Goal: Information Seeking & Learning: Learn about a topic

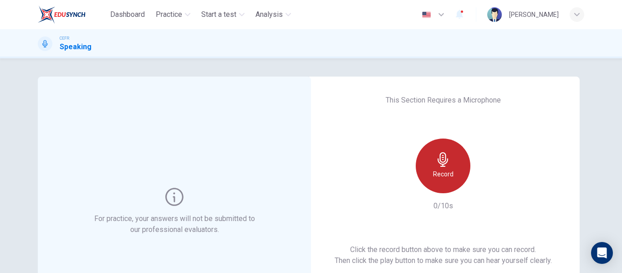
click at [429, 163] on div "Record" at bounding box center [443, 165] width 55 height 55
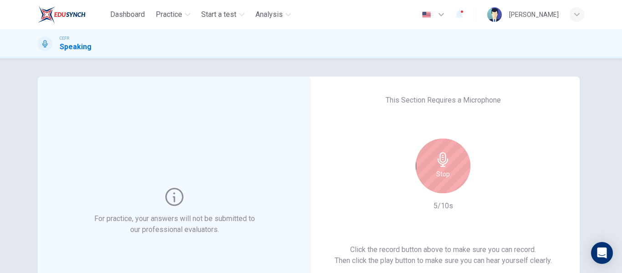
click at [429, 163] on div "Stop" at bounding box center [443, 165] width 55 height 55
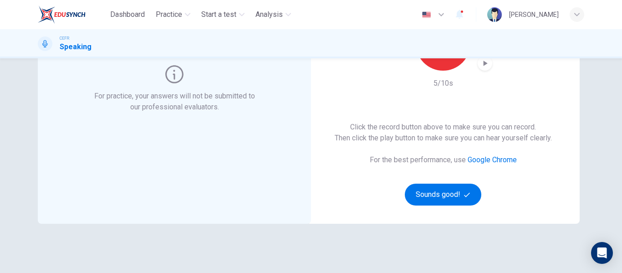
scroll to position [123, 0]
click at [484, 65] on icon "button" at bounding box center [486, 62] width 4 height 5
click at [441, 197] on button "Sounds good!" at bounding box center [443, 194] width 77 height 22
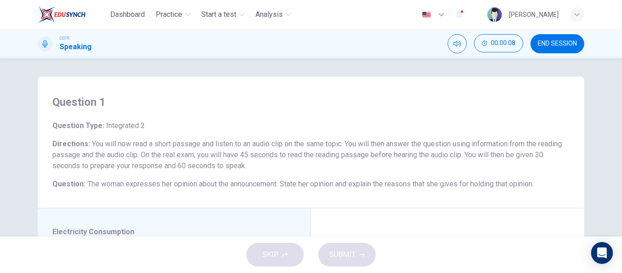
scroll to position [139, 0]
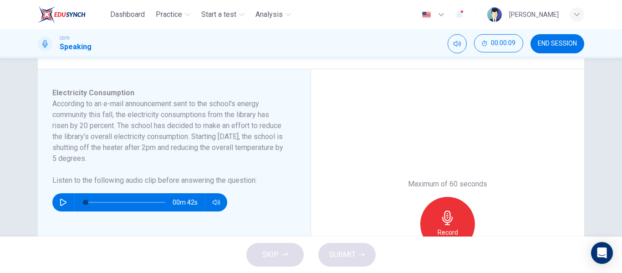
click at [445, 208] on div "Record" at bounding box center [447, 224] width 55 height 55
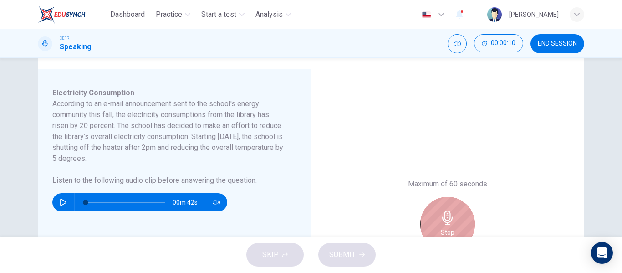
click at [445, 208] on div "Stop" at bounding box center [447, 224] width 55 height 55
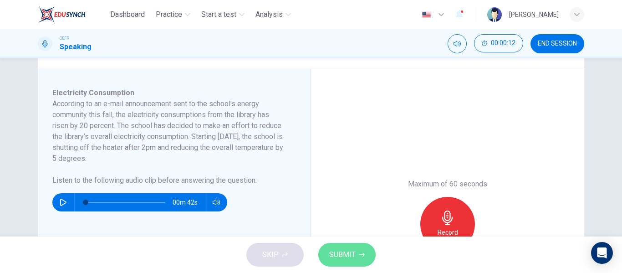
click at [347, 251] on span "SUBMIT" at bounding box center [342, 254] width 26 height 13
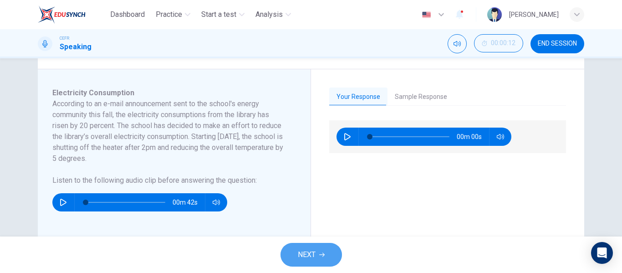
click at [317, 263] on button "NEXT" at bounding box center [311, 255] width 61 height 24
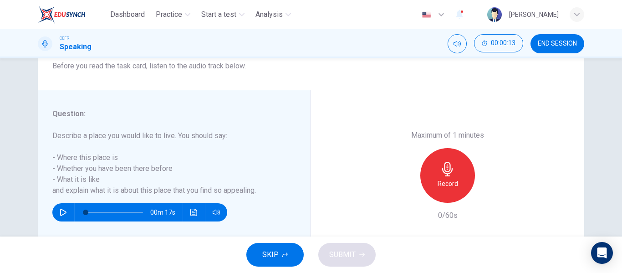
scroll to position [133, 0]
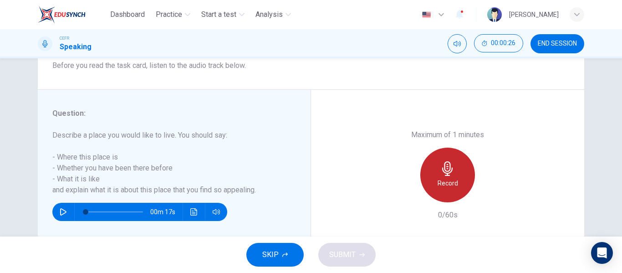
click at [461, 191] on div "Record" at bounding box center [447, 175] width 55 height 55
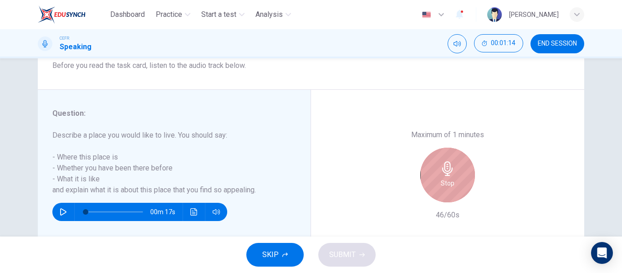
click at [461, 191] on div "Stop" at bounding box center [447, 175] width 55 height 55
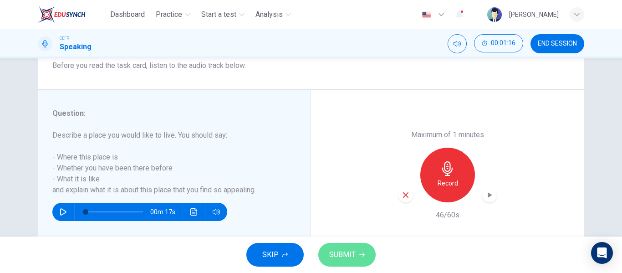
click at [327, 261] on button "SUBMIT" at bounding box center [346, 255] width 57 height 24
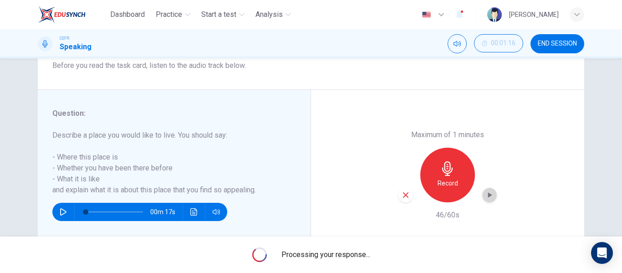
click at [485, 197] on icon "button" at bounding box center [489, 194] width 9 height 9
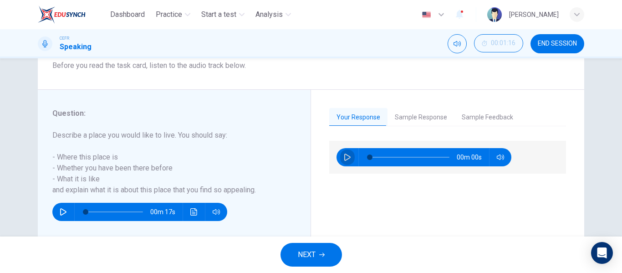
click at [344, 160] on icon "button" at bounding box center [347, 157] width 6 height 7
type input "0"
click at [309, 246] on button "NEXT" at bounding box center [311, 255] width 61 height 24
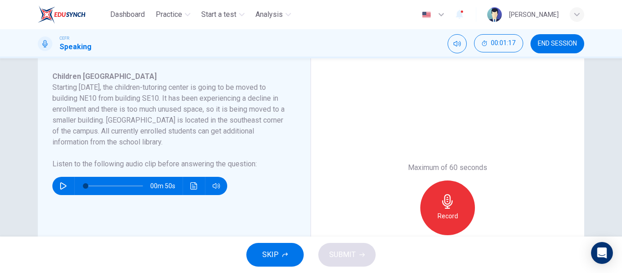
scroll to position [156, 0]
click at [286, 249] on button "SKIP" at bounding box center [274, 255] width 57 height 24
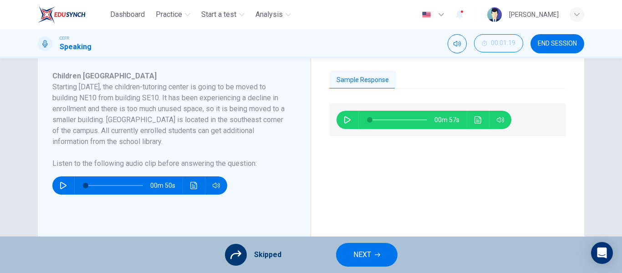
click at [347, 253] on button "NEXT" at bounding box center [366, 255] width 61 height 24
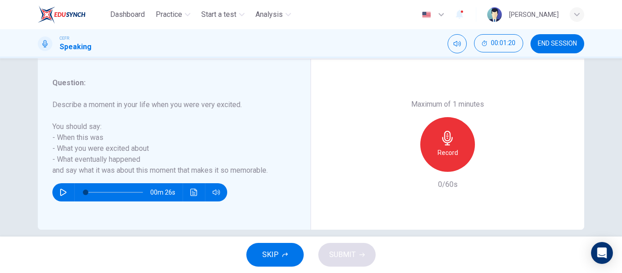
scroll to position [164, 0]
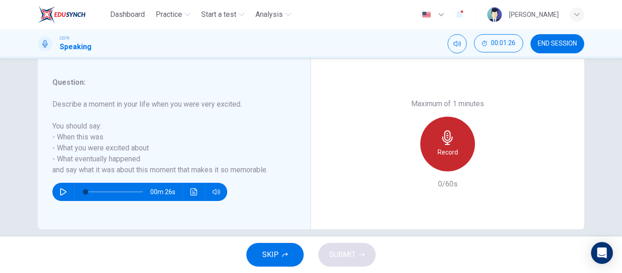
click at [452, 156] on h6 "Record" at bounding box center [448, 152] width 20 height 11
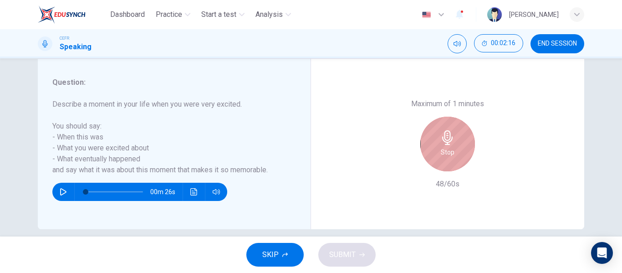
click at [452, 156] on div "Stop" at bounding box center [447, 144] width 55 height 55
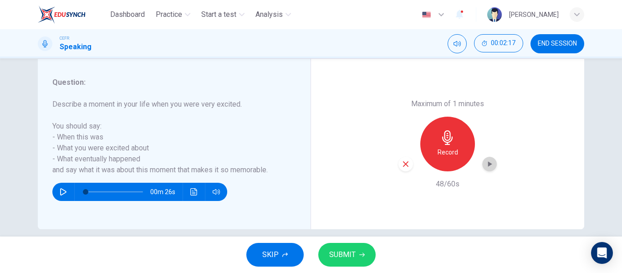
click at [488, 158] on div "button" at bounding box center [489, 164] width 15 height 15
click at [323, 259] on button "SUBMIT" at bounding box center [346, 255] width 57 height 24
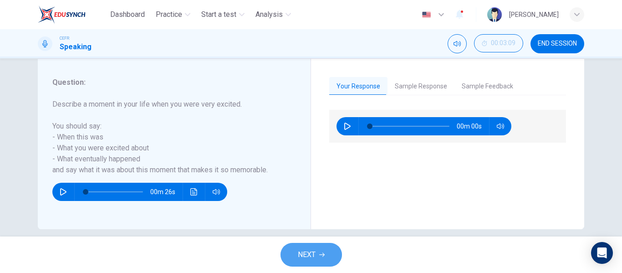
click at [302, 257] on span "NEXT" at bounding box center [307, 254] width 18 height 13
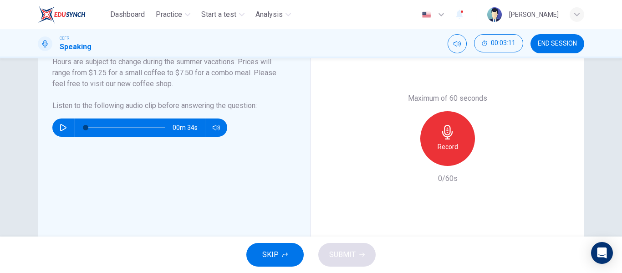
scroll to position [225, 0]
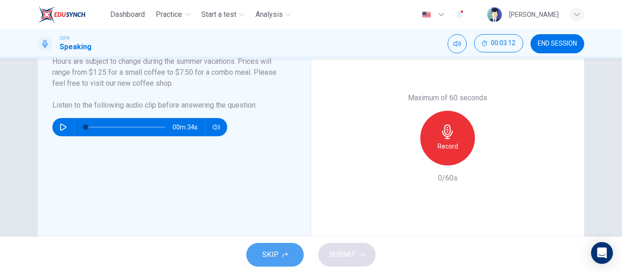
click at [287, 256] on icon "button" at bounding box center [284, 254] width 5 height 5
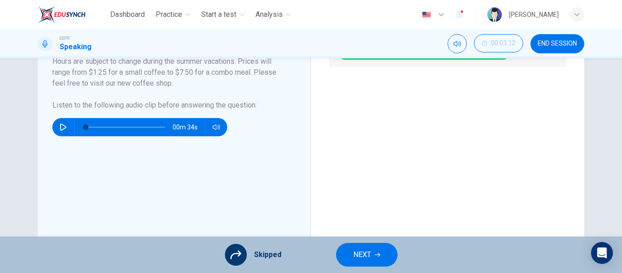
click at [347, 261] on button "NEXT" at bounding box center [366, 255] width 61 height 24
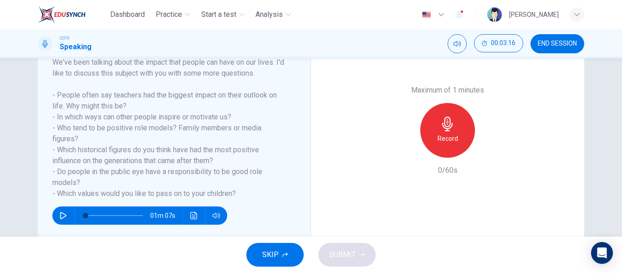
scroll to position [151, 0]
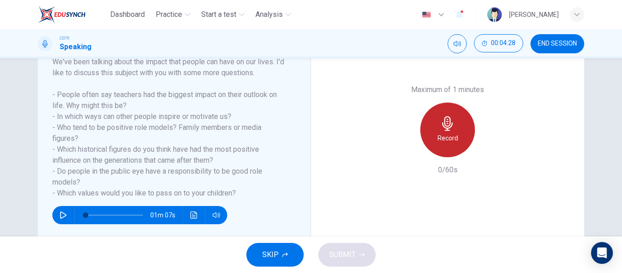
click at [436, 127] on div "Record" at bounding box center [447, 129] width 55 height 55
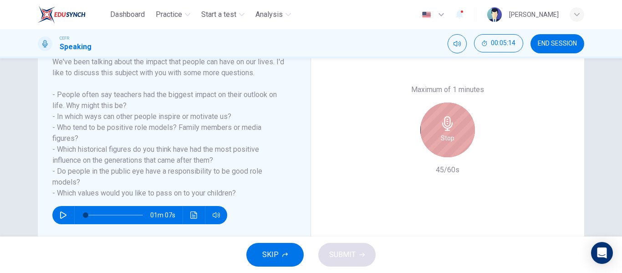
click at [436, 127] on div "Stop" at bounding box center [447, 129] width 55 height 55
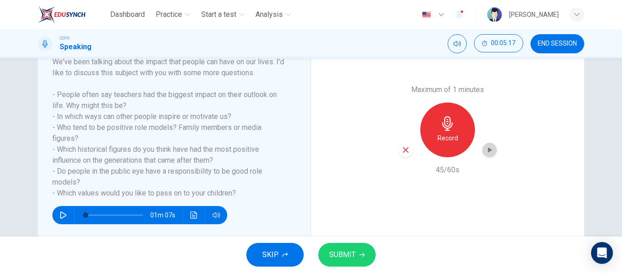
click at [488, 143] on div "button" at bounding box center [489, 150] width 15 height 15
click at [407, 147] on icon "button" at bounding box center [406, 150] width 8 height 8
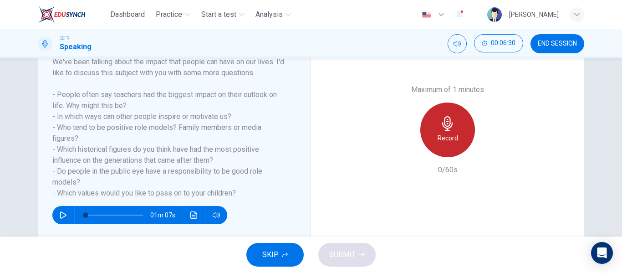
click at [449, 132] on div "Record" at bounding box center [447, 129] width 55 height 55
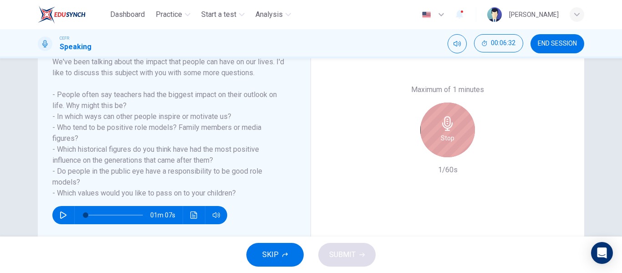
click at [449, 132] on div "Stop" at bounding box center [447, 129] width 55 height 55
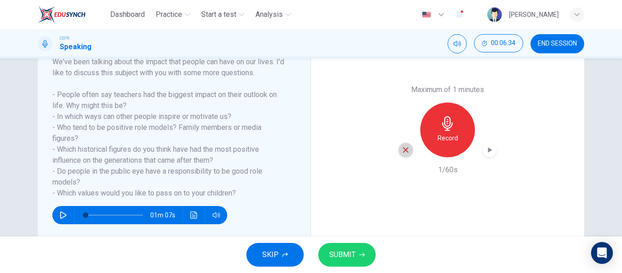
click at [405, 147] on icon "button" at bounding box center [406, 150] width 8 height 8
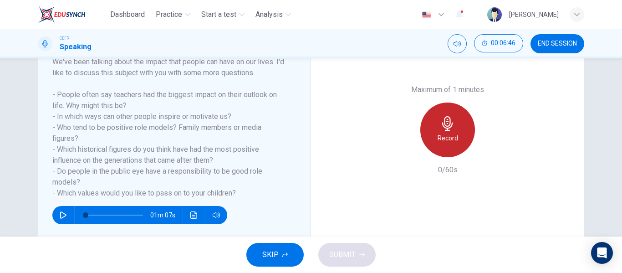
click at [447, 125] on icon "button" at bounding box center [447, 123] width 10 height 15
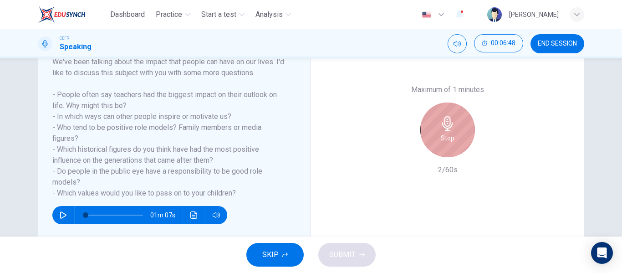
click at [447, 125] on icon "button" at bounding box center [447, 123] width 10 height 15
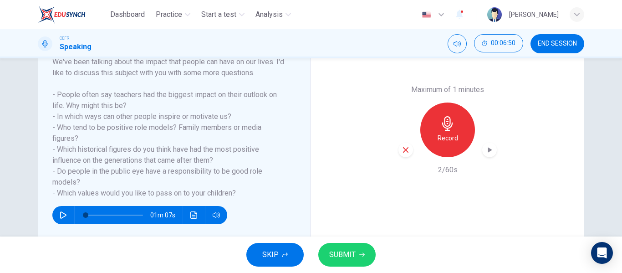
click at [402, 146] on icon "button" at bounding box center [406, 150] width 8 height 8
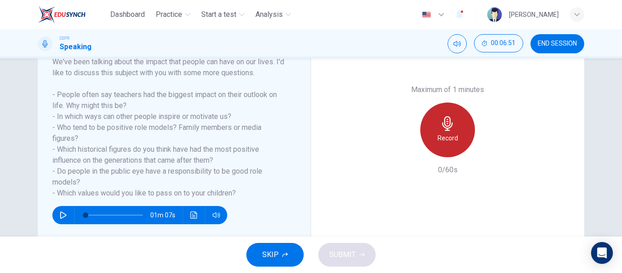
click at [442, 127] on icon "button" at bounding box center [447, 123] width 10 height 15
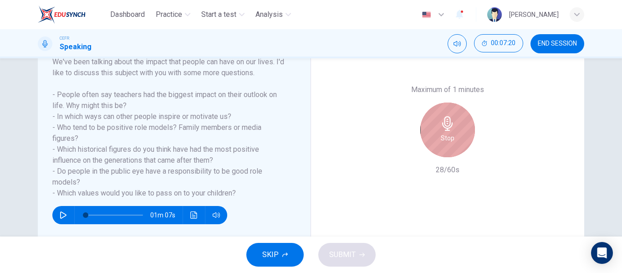
click at [442, 127] on icon "button" at bounding box center [447, 123] width 10 height 15
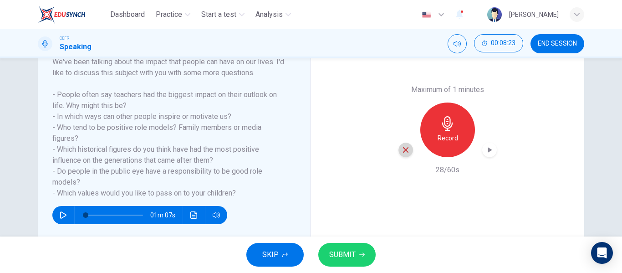
click at [403, 151] on icon "button" at bounding box center [405, 149] width 5 height 5
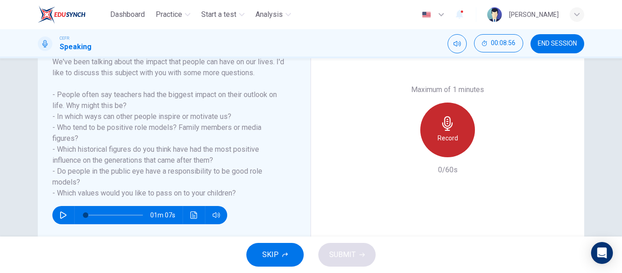
click at [453, 133] on h6 "Record" at bounding box center [448, 138] width 20 height 11
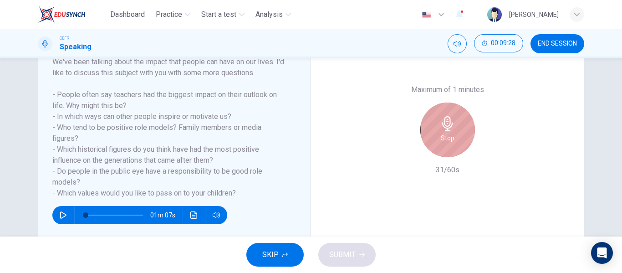
click at [453, 133] on div "Stop" at bounding box center [447, 129] width 55 height 55
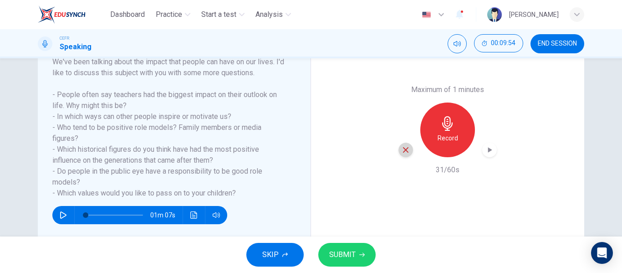
click at [405, 154] on div "button" at bounding box center [406, 150] width 15 height 15
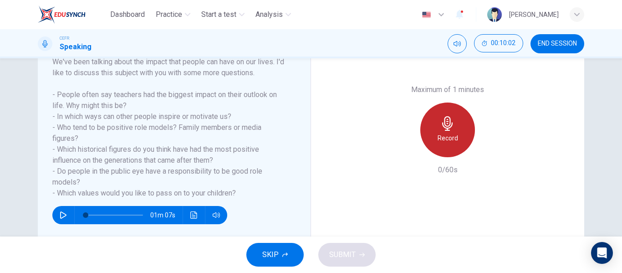
click at [450, 136] on h6 "Record" at bounding box center [448, 138] width 20 height 11
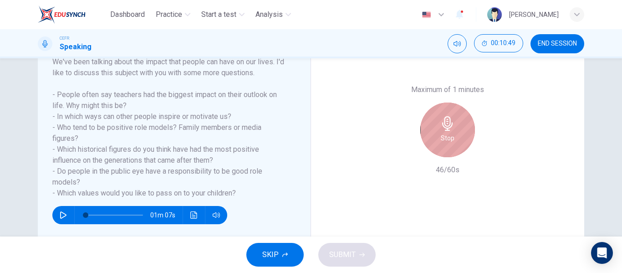
click at [450, 136] on h6 "Stop" at bounding box center [448, 138] width 14 height 11
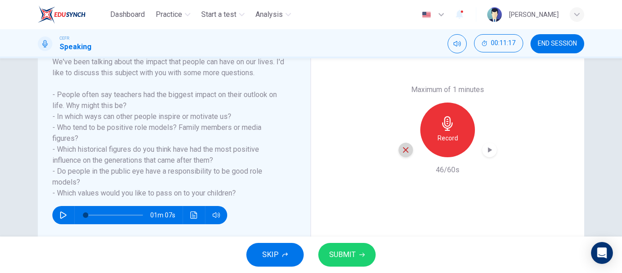
click at [404, 152] on icon "button" at bounding box center [406, 150] width 8 height 8
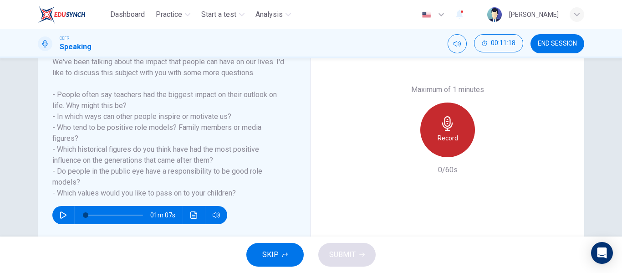
click at [459, 139] on div "Record" at bounding box center [447, 129] width 55 height 55
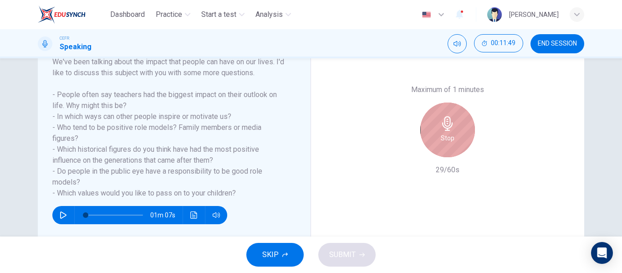
click at [459, 139] on div "Stop" at bounding box center [447, 129] width 55 height 55
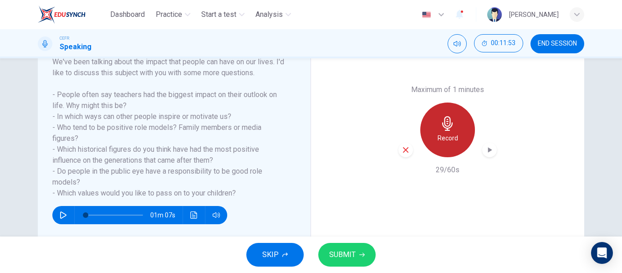
click at [448, 134] on h6 "Record" at bounding box center [448, 138] width 20 height 11
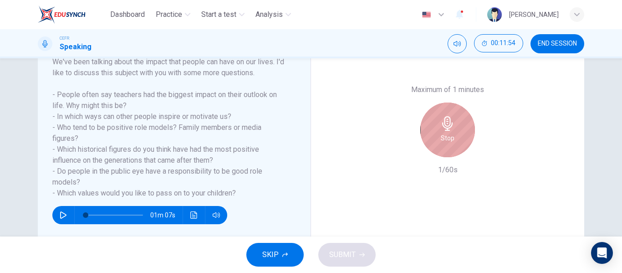
click at [448, 134] on h6 "Stop" at bounding box center [448, 138] width 14 height 11
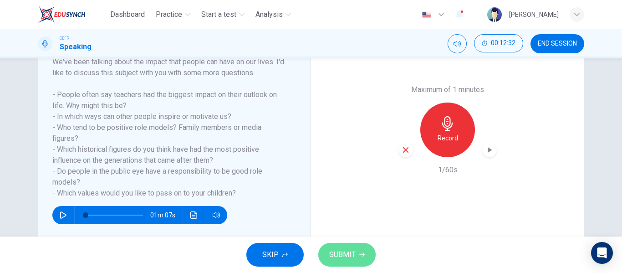
click at [357, 259] on button "SUBMIT" at bounding box center [346, 255] width 57 height 24
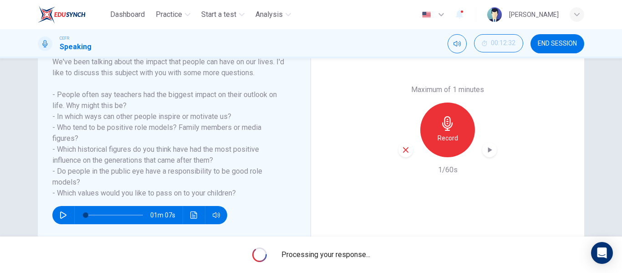
scroll to position [0, 0]
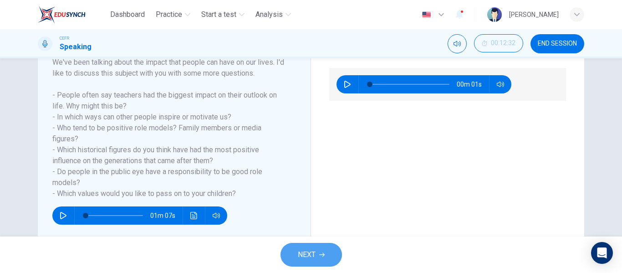
click at [320, 255] on icon "button" at bounding box center [321, 255] width 5 height 4
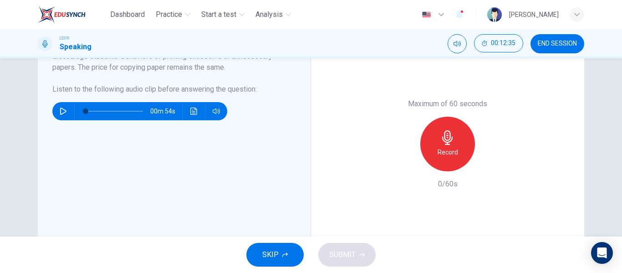
scroll to position [219, 0]
click at [272, 251] on span "SKIP" at bounding box center [270, 254] width 16 height 13
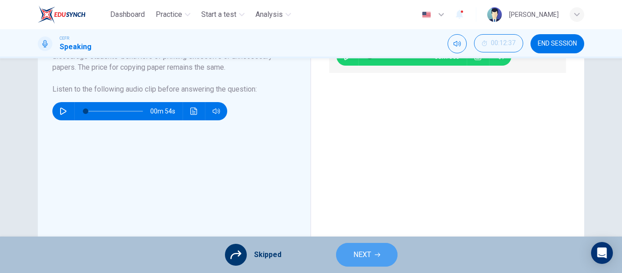
click at [383, 251] on button "NEXT" at bounding box center [366, 255] width 61 height 24
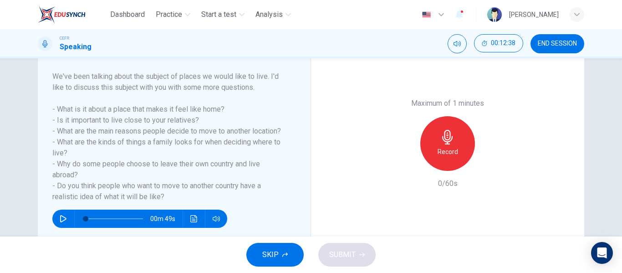
scroll to position [137, 0]
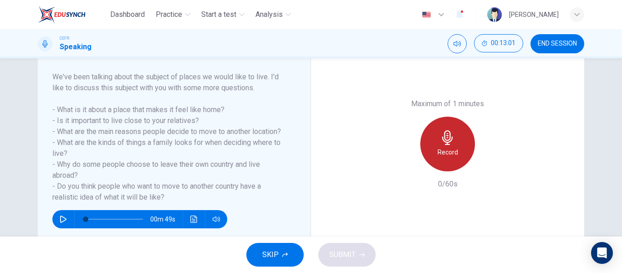
click at [458, 146] on div "Record" at bounding box center [447, 144] width 55 height 55
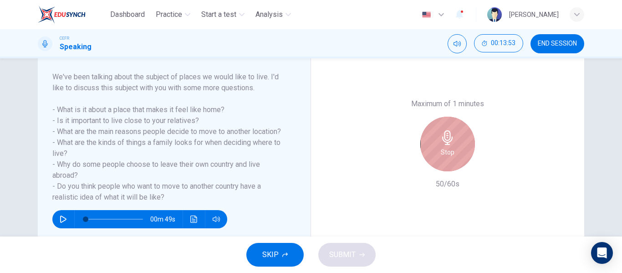
click at [458, 146] on div "Stop" at bounding box center [447, 144] width 55 height 55
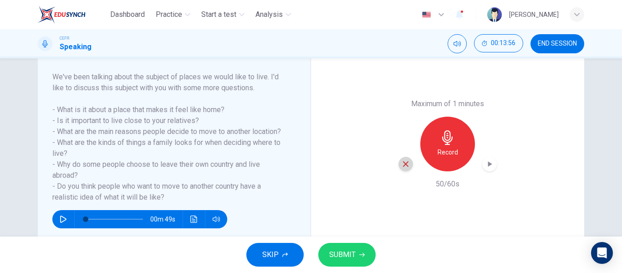
click at [407, 164] on icon "button" at bounding box center [406, 164] width 8 height 8
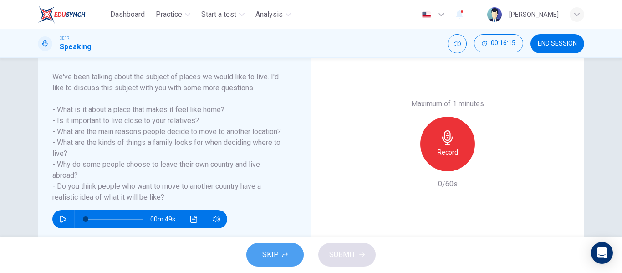
click at [269, 256] on span "SKIP" at bounding box center [270, 254] width 16 height 13
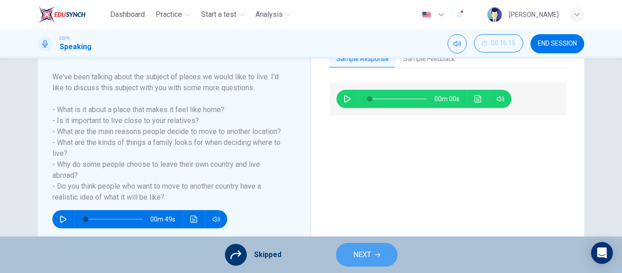
click at [368, 263] on button "NEXT" at bounding box center [366, 255] width 61 height 24
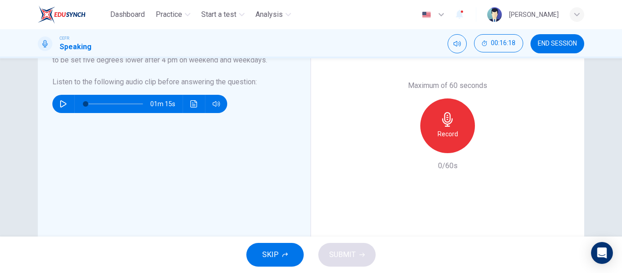
scroll to position [237, 0]
click at [286, 256] on icon "button" at bounding box center [284, 254] width 5 height 5
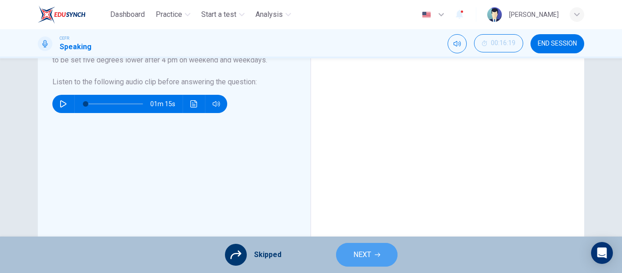
click at [354, 252] on span "NEXT" at bounding box center [363, 254] width 18 height 13
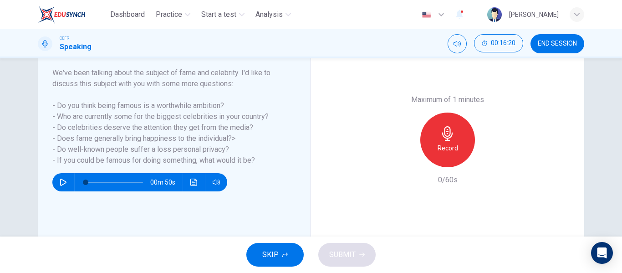
scroll to position [127, 0]
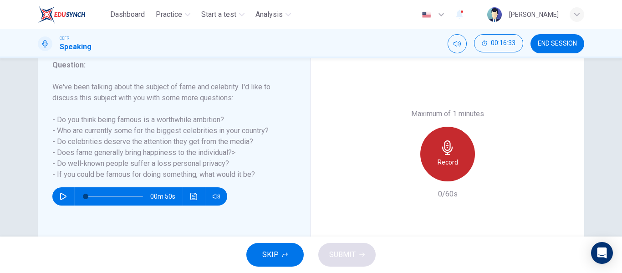
click at [457, 144] on div "Record" at bounding box center [447, 154] width 55 height 55
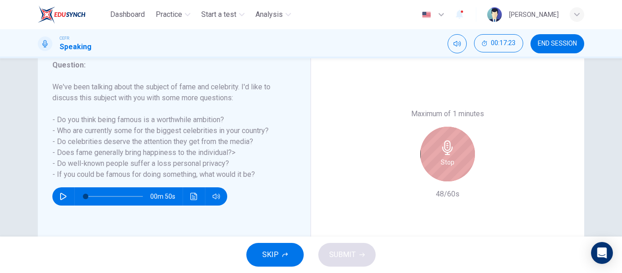
click at [457, 144] on div "Stop" at bounding box center [447, 154] width 55 height 55
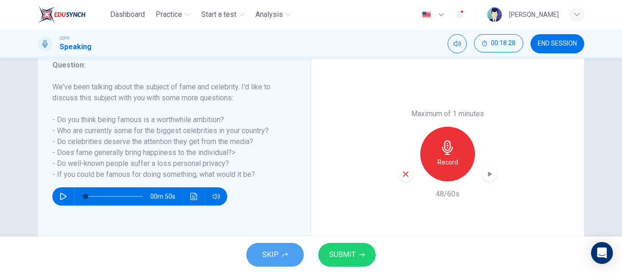
click at [276, 264] on button "SKIP" at bounding box center [274, 255] width 57 height 24
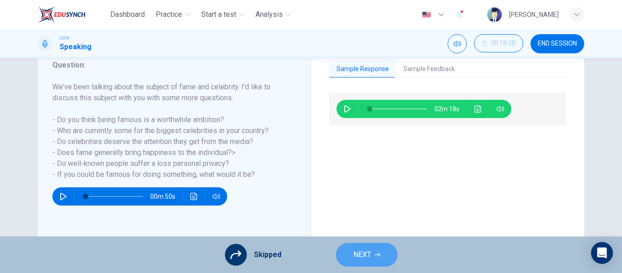
click at [375, 247] on button "NEXT" at bounding box center [366, 255] width 61 height 24
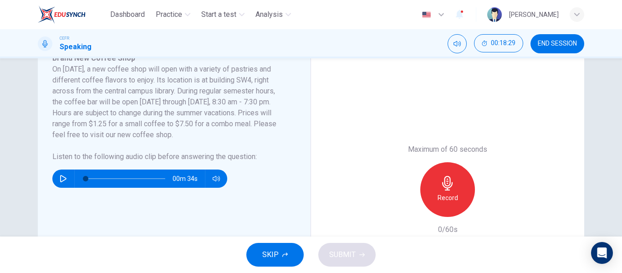
scroll to position [174, 0]
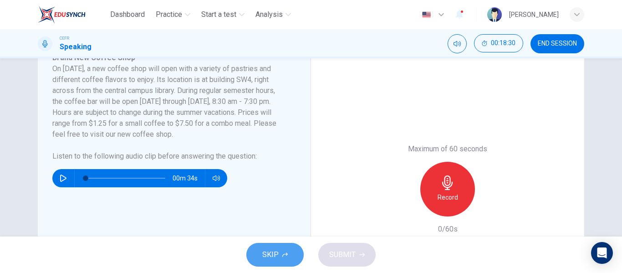
click at [280, 250] on button "SKIP" at bounding box center [274, 255] width 57 height 24
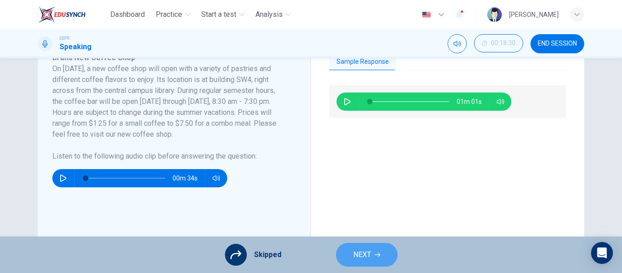
click at [362, 251] on span "NEXT" at bounding box center [363, 254] width 18 height 13
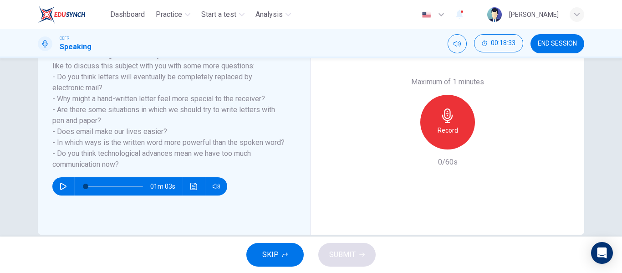
scroll to position [158, 0]
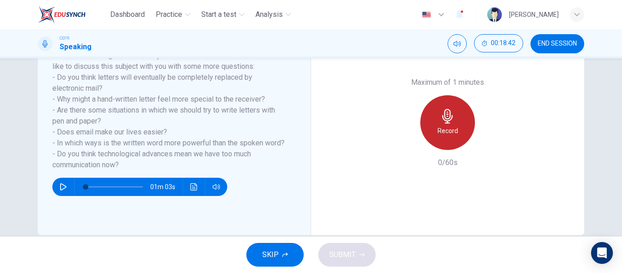
click at [443, 131] on h6 "Record" at bounding box center [448, 130] width 20 height 11
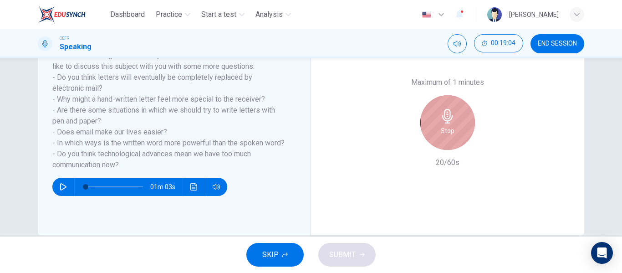
click at [443, 131] on h6 "Stop" at bounding box center [448, 130] width 14 height 11
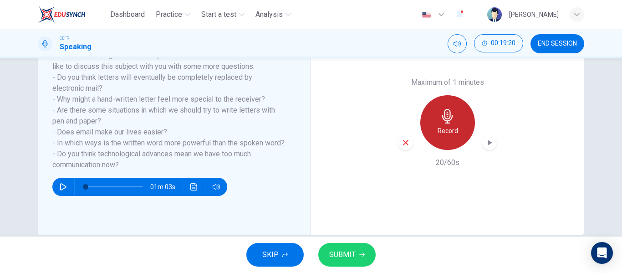
click at [443, 131] on h6 "Record" at bounding box center [448, 130] width 20 height 11
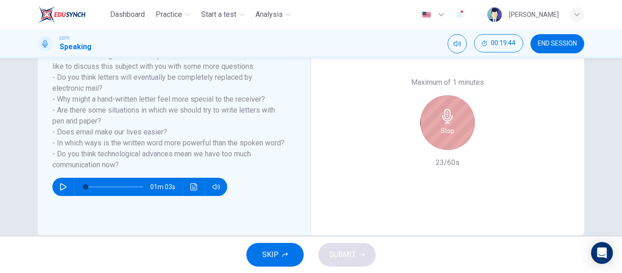
click at [443, 131] on h6 "Stop" at bounding box center [448, 130] width 14 height 11
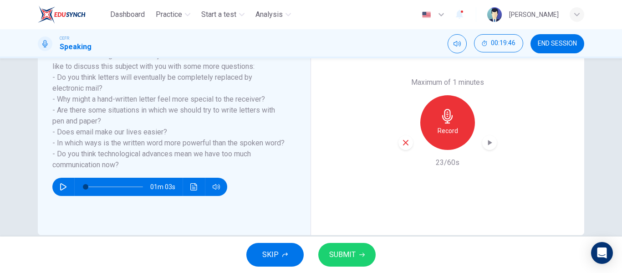
click at [402, 136] on div "button" at bounding box center [406, 142] width 15 height 15
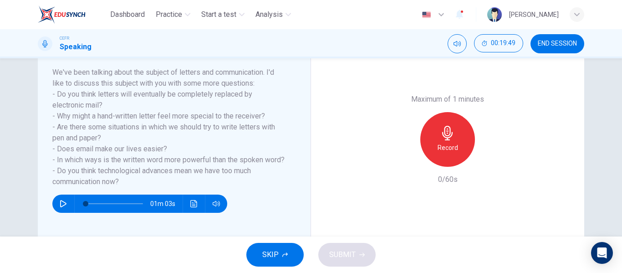
scroll to position [141, 0]
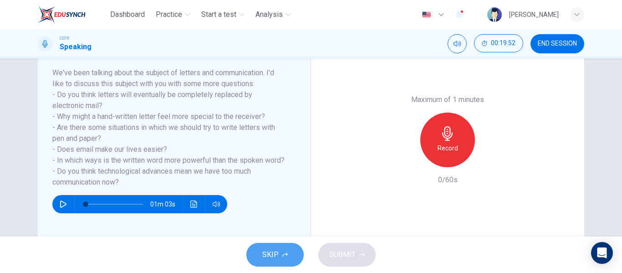
click at [284, 257] on button "SKIP" at bounding box center [274, 255] width 57 height 24
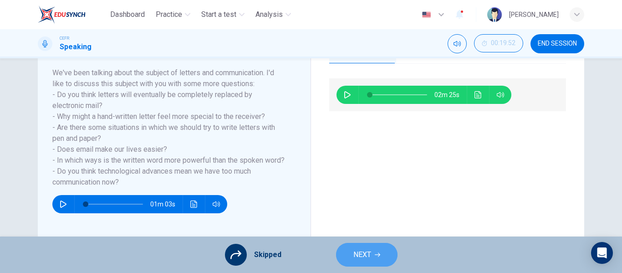
click at [362, 250] on span "NEXT" at bounding box center [363, 254] width 18 height 13
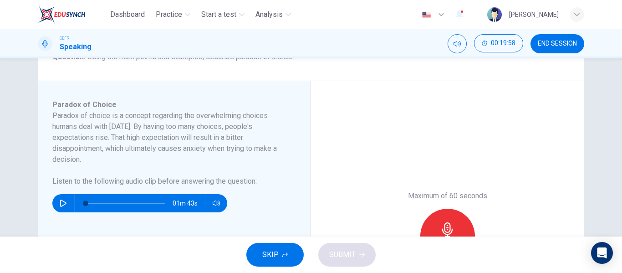
scroll to position [128, 0]
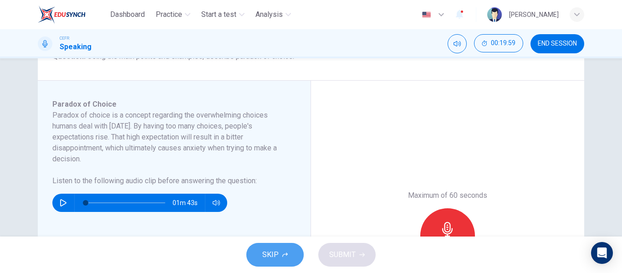
click at [272, 251] on span "SKIP" at bounding box center [270, 254] width 16 height 13
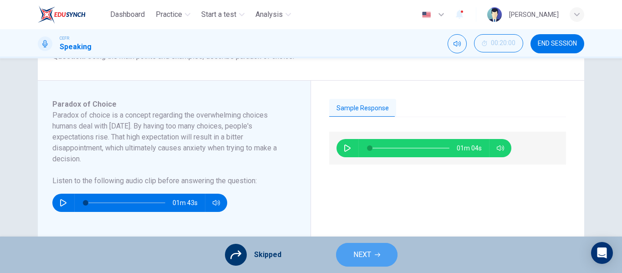
click at [378, 246] on button "NEXT" at bounding box center [366, 255] width 61 height 24
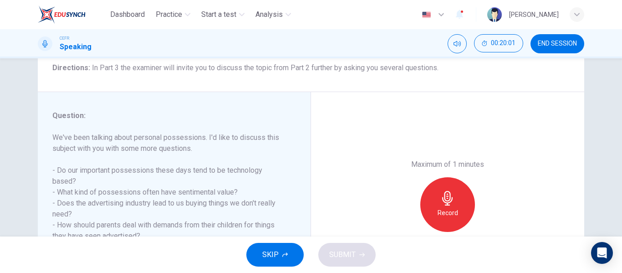
scroll to position [77, 0]
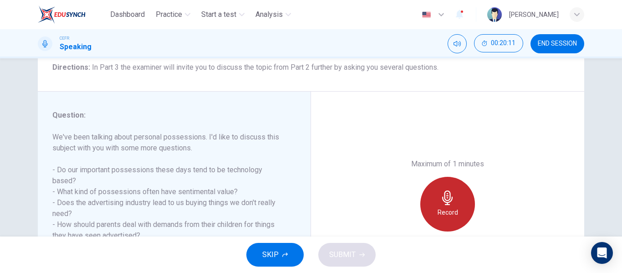
click at [446, 209] on h6 "Record" at bounding box center [448, 212] width 20 height 11
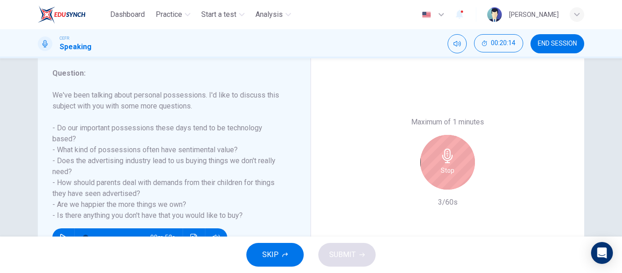
scroll to position [120, 0]
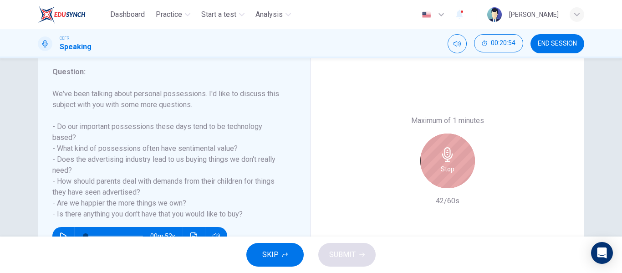
click at [448, 155] on icon "button" at bounding box center [447, 154] width 10 height 15
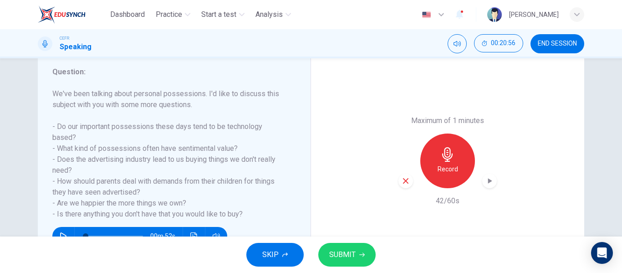
click at [485, 179] on icon "button" at bounding box center [489, 180] width 9 height 9
click at [284, 256] on icon "button" at bounding box center [284, 254] width 5 height 5
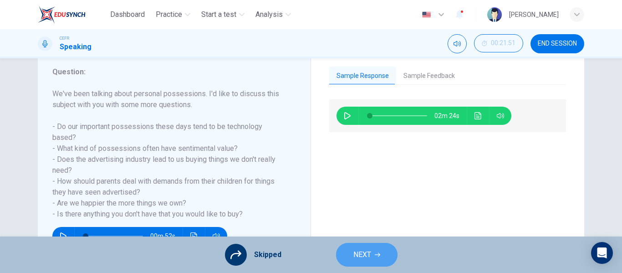
click at [354, 259] on span "NEXT" at bounding box center [363, 254] width 18 height 13
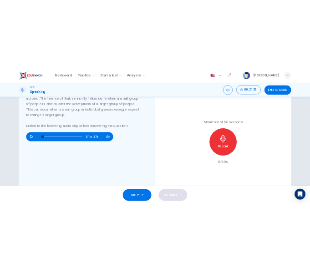
scroll to position [222, 0]
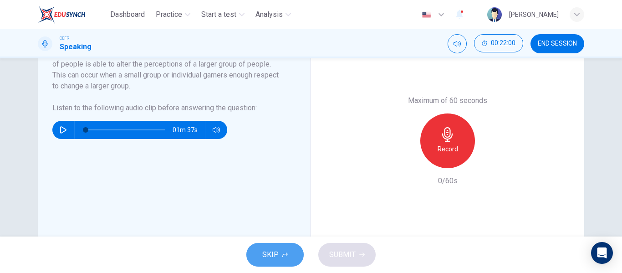
click at [277, 255] on span "SKIP" at bounding box center [270, 254] width 16 height 13
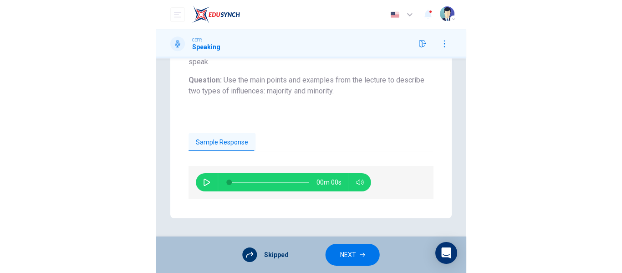
scroll to position [170, 0]
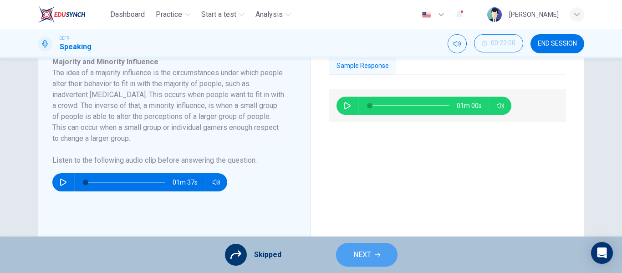
click at [367, 256] on span "NEXT" at bounding box center [363, 254] width 18 height 13
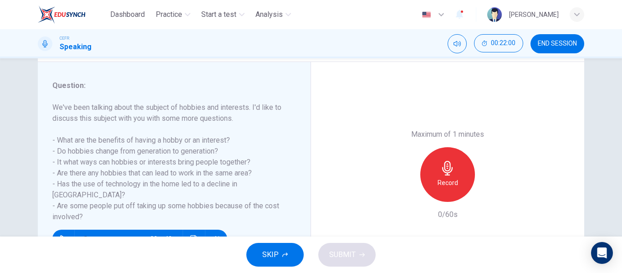
scroll to position [106, 0]
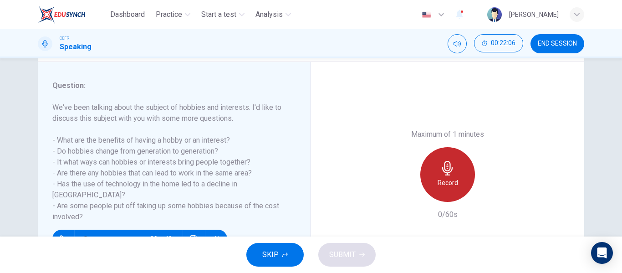
click at [443, 183] on h6 "Record" at bounding box center [448, 182] width 20 height 11
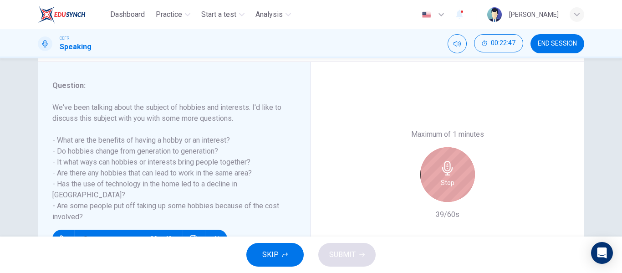
click at [443, 183] on h6 "Stop" at bounding box center [448, 182] width 14 height 11
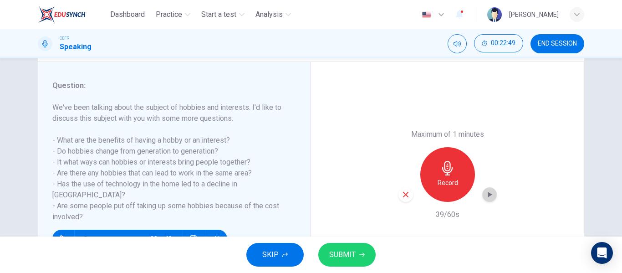
click at [493, 196] on div "button" at bounding box center [489, 194] width 15 height 15
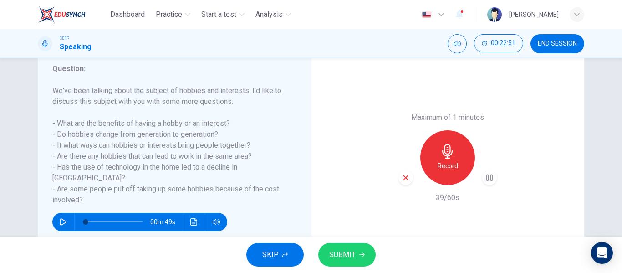
scroll to position [123, 0]
click at [354, 257] on span "SUBMIT" at bounding box center [342, 254] width 26 height 13
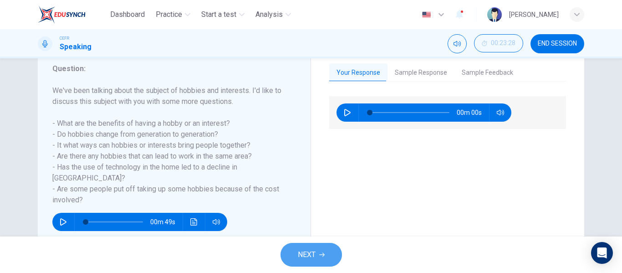
click at [328, 250] on button "NEXT" at bounding box center [311, 255] width 61 height 24
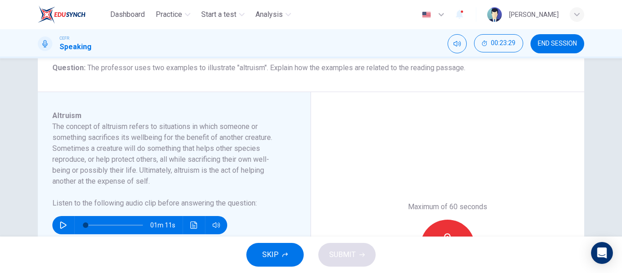
scroll to position [120, 0]
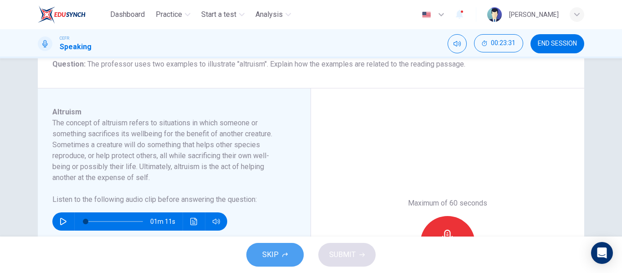
click at [265, 263] on button "SKIP" at bounding box center [274, 255] width 57 height 24
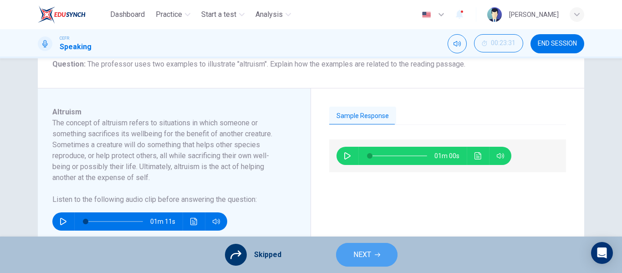
click at [369, 249] on span "NEXT" at bounding box center [363, 254] width 18 height 13
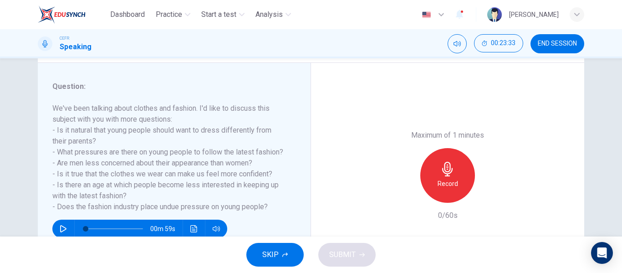
scroll to position [106, 0]
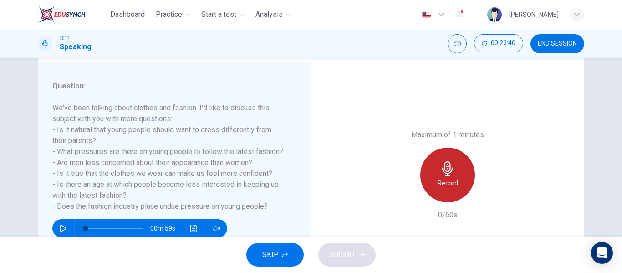
click at [435, 169] on div "Record" at bounding box center [447, 175] width 55 height 55
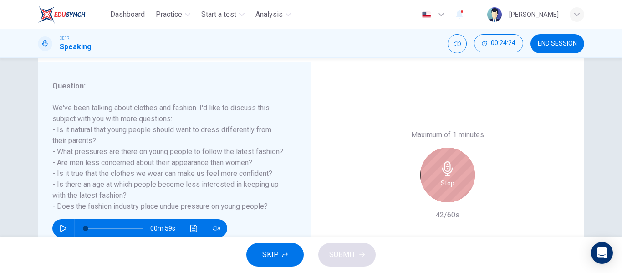
click at [435, 169] on div "Stop" at bounding box center [447, 175] width 55 height 55
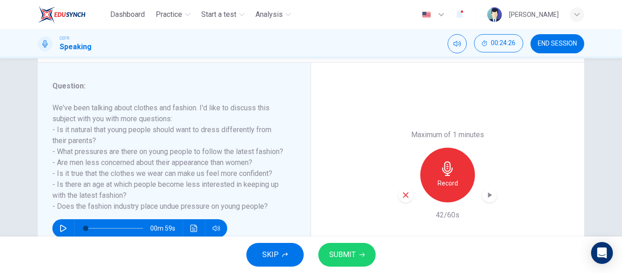
click at [406, 200] on div "button" at bounding box center [406, 195] width 15 height 15
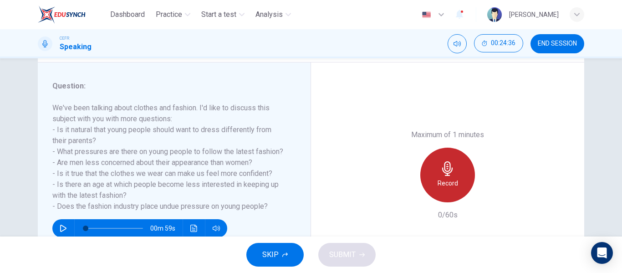
click at [458, 169] on div "Record" at bounding box center [447, 175] width 55 height 55
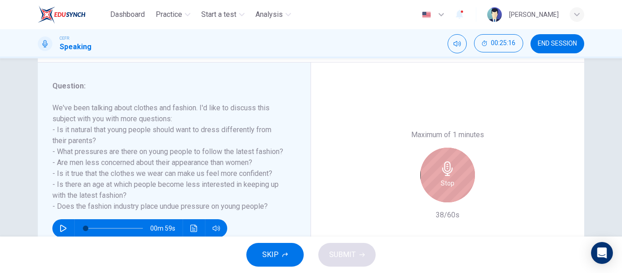
click at [458, 169] on div "Stop" at bounding box center [447, 175] width 55 height 55
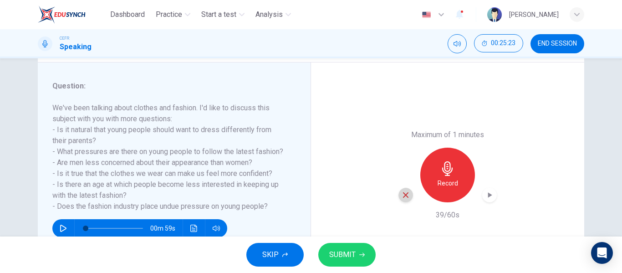
click at [410, 194] on div "button" at bounding box center [406, 195] width 15 height 15
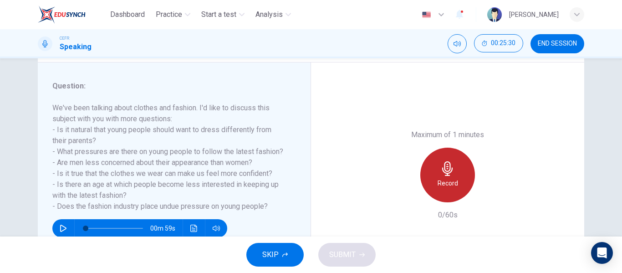
click at [459, 190] on div "Record" at bounding box center [447, 175] width 55 height 55
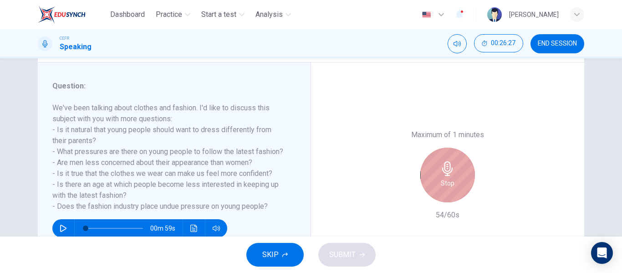
click at [459, 190] on div "Stop" at bounding box center [447, 175] width 55 height 55
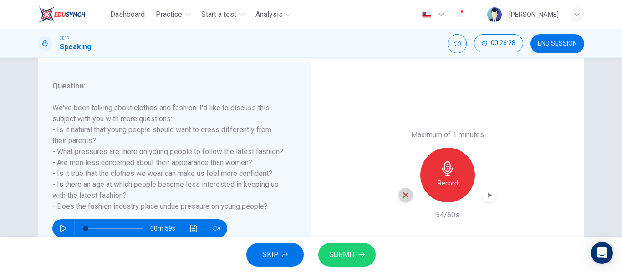
click at [402, 192] on icon "button" at bounding box center [406, 195] width 8 height 8
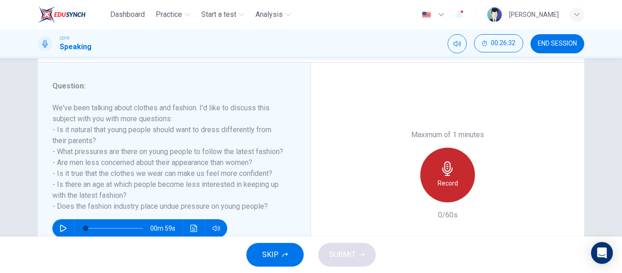
click at [434, 194] on div "Record" at bounding box center [447, 175] width 55 height 55
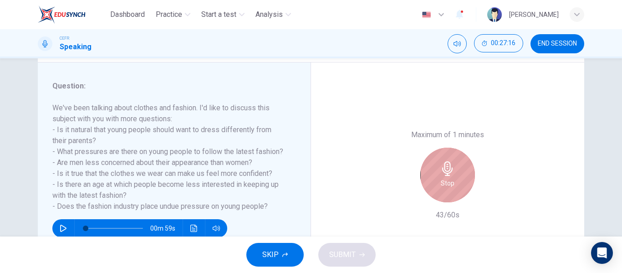
click at [434, 194] on div "Stop" at bounding box center [447, 175] width 55 height 55
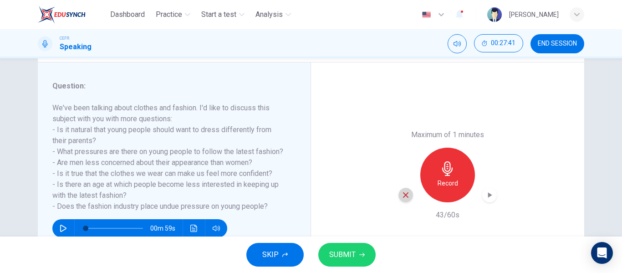
click at [407, 194] on icon "button" at bounding box center [406, 195] width 8 height 8
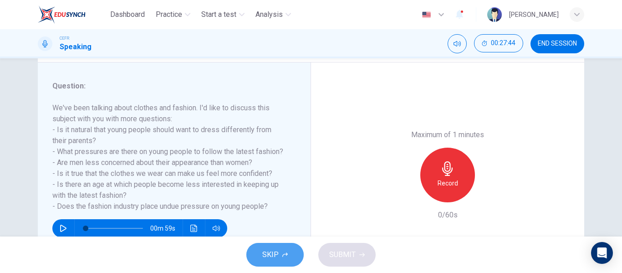
click at [299, 256] on button "SKIP" at bounding box center [274, 255] width 57 height 24
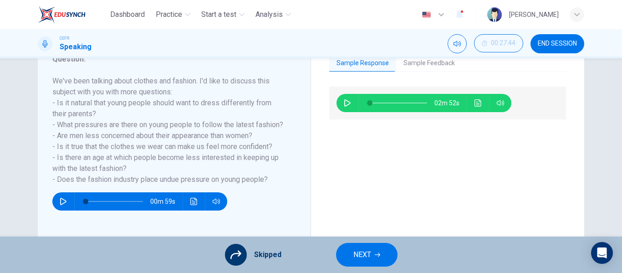
scroll to position [133, 0]
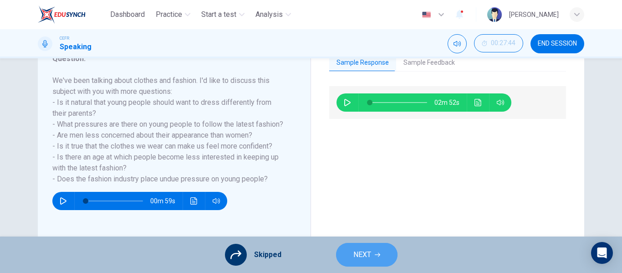
click at [351, 248] on button "NEXT" at bounding box center [366, 255] width 61 height 24
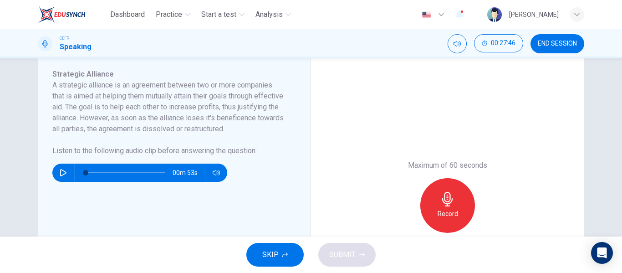
scroll to position [158, 0]
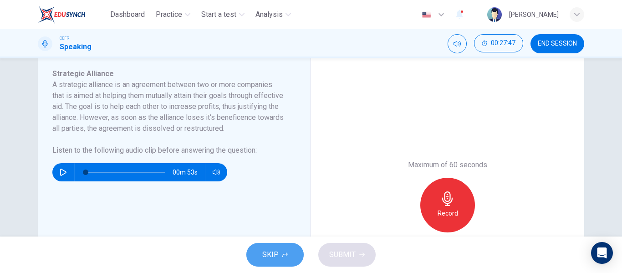
click at [277, 244] on button "SKIP" at bounding box center [274, 255] width 57 height 24
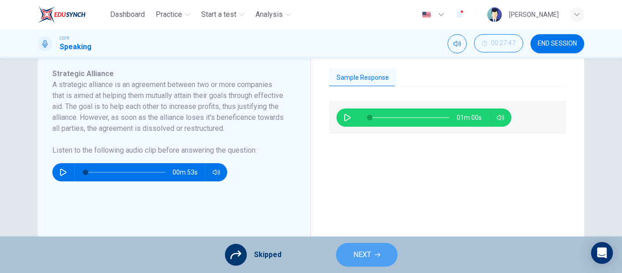
click at [348, 256] on button "NEXT" at bounding box center [366, 255] width 61 height 24
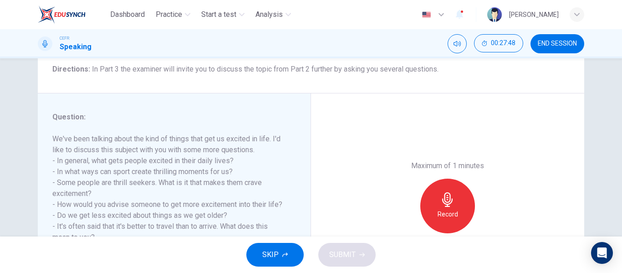
scroll to position [79, 0]
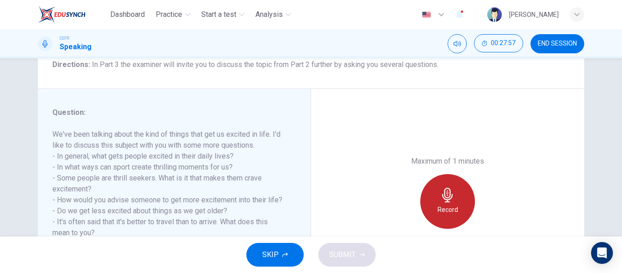
click at [427, 202] on div "Record" at bounding box center [447, 201] width 55 height 55
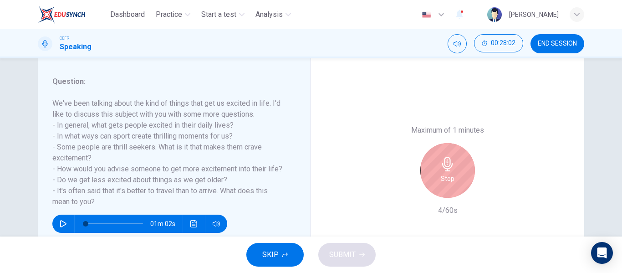
scroll to position [110, 0]
click at [449, 179] on h6 "Stop" at bounding box center [448, 178] width 14 height 11
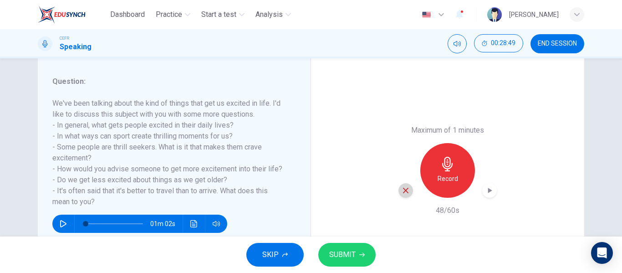
click at [404, 195] on div "button" at bounding box center [406, 190] width 15 height 15
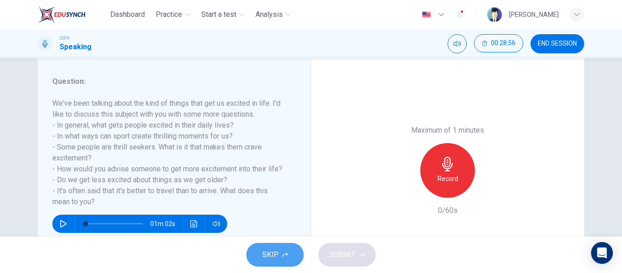
click at [277, 251] on span "SKIP" at bounding box center [270, 254] width 16 height 13
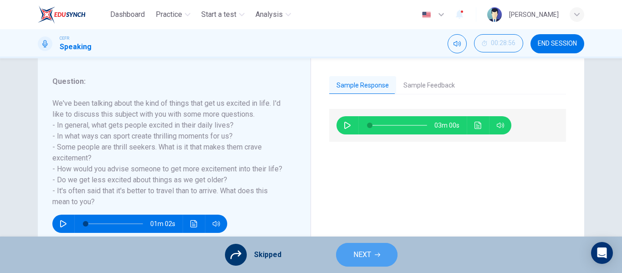
click at [367, 256] on span "NEXT" at bounding box center [363, 254] width 18 height 13
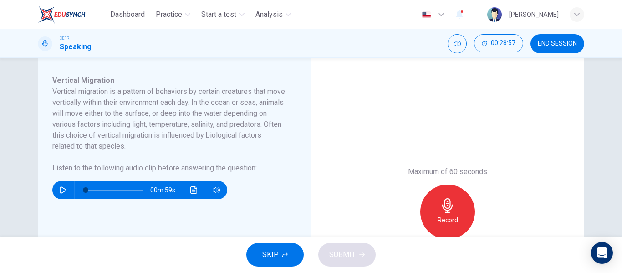
scroll to position [152, 0]
click at [261, 255] on button "SKIP" at bounding box center [274, 255] width 57 height 24
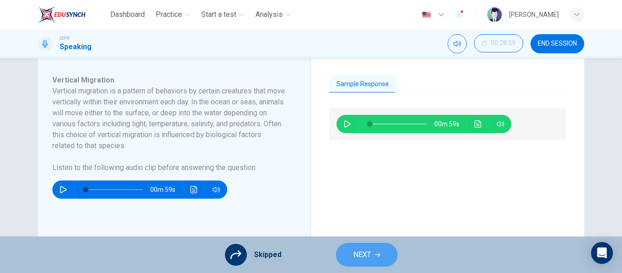
click at [358, 258] on span "NEXT" at bounding box center [363, 254] width 18 height 13
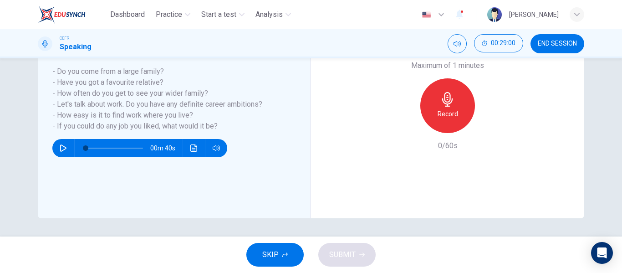
scroll to position [123, 0]
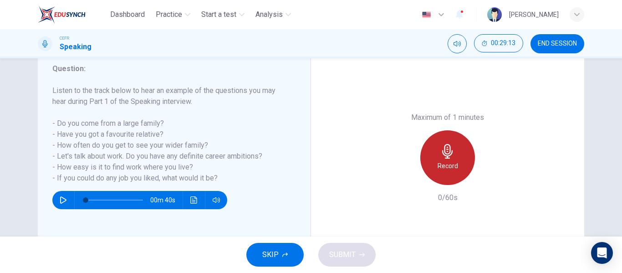
click at [444, 171] on div "Record" at bounding box center [447, 157] width 55 height 55
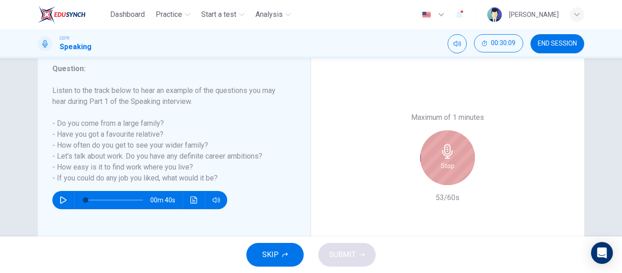
click at [444, 171] on div "Stop" at bounding box center [447, 157] width 55 height 55
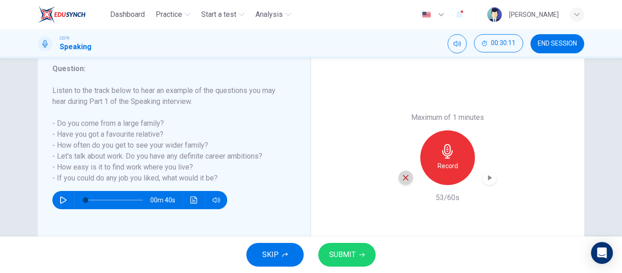
click at [408, 175] on div "button" at bounding box center [406, 177] width 15 height 15
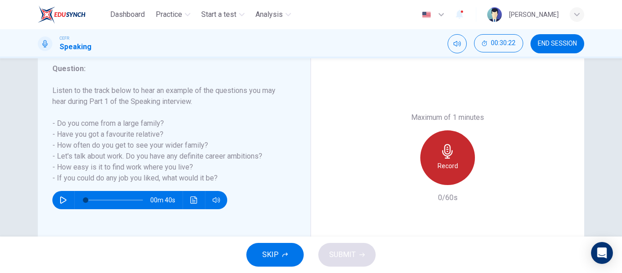
click at [457, 174] on div "Record" at bounding box center [447, 157] width 55 height 55
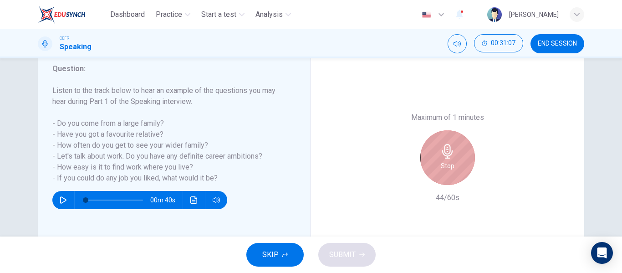
click at [457, 174] on div "Stop" at bounding box center [447, 157] width 55 height 55
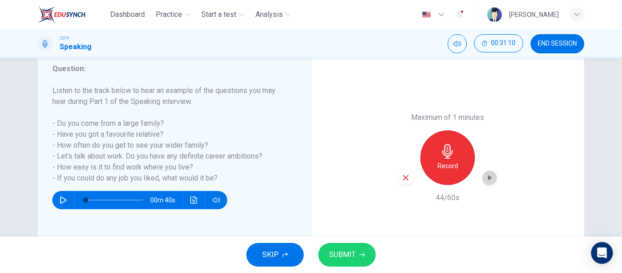
click at [482, 180] on div "button" at bounding box center [489, 177] width 15 height 15
click at [491, 181] on icon "button" at bounding box center [489, 177] width 9 height 9
click at [407, 181] on icon "button" at bounding box center [406, 178] width 8 height 8
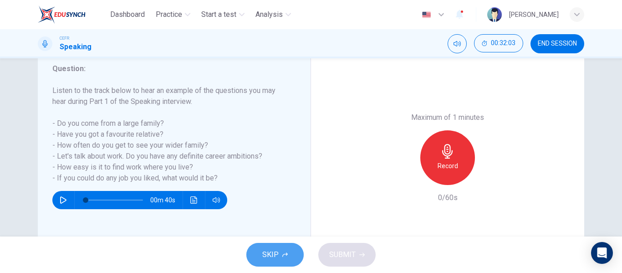
click at [269, 256] on span "SKIP" at bounding box center [270, 254] width 16 height 13
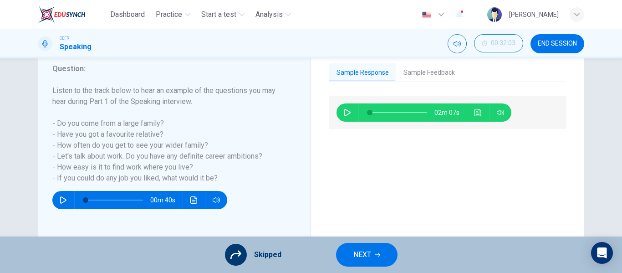
click at [371, 260] on button "NEXT" at bounding box center [366, 255] width 61 height 24
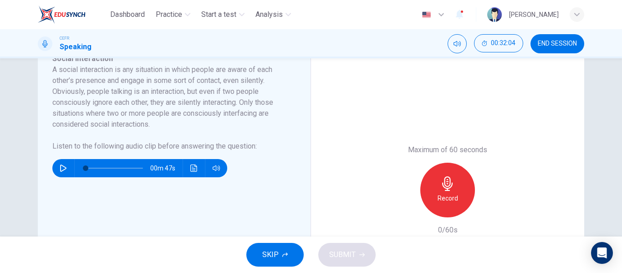
scroll to position [174, 0]
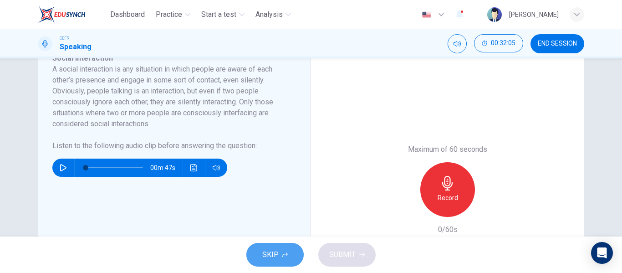
click at [290, 247] on button "SKIP" at bounding box center [274, 255] width 57 height 24
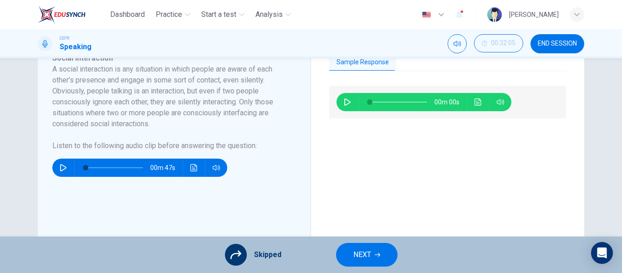
click at [370, 252] on span "NEXT" at bounding box center [363, 254] width 18 height 13
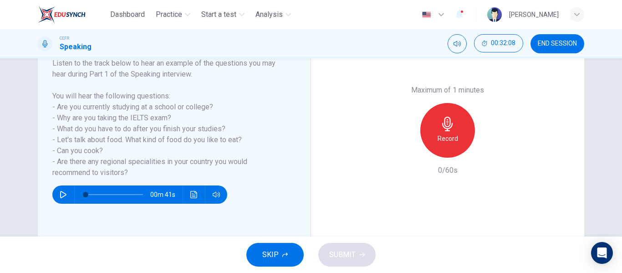
scroll to position [144, 0]
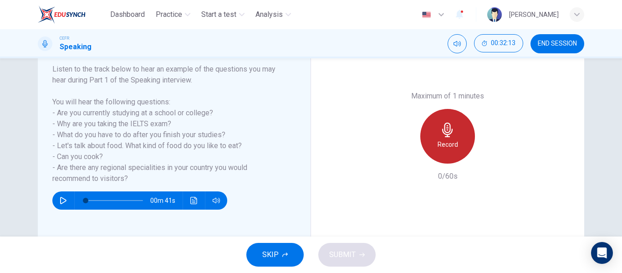
click at [456, 149] on div "Record" at bounding box center [447, 136] width 55 height 55
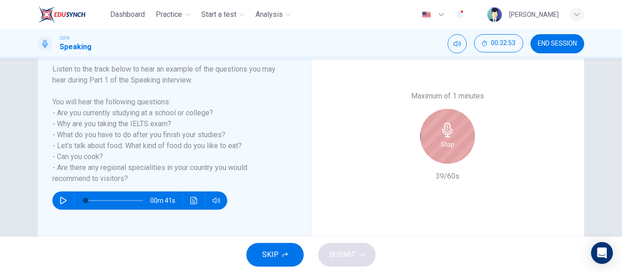
click at [456, 149] on div "Stop" at bounding box center [447, 136] width 55 height 55
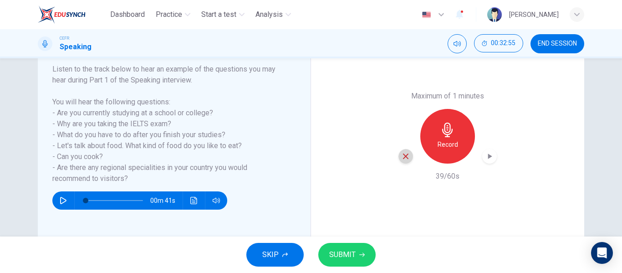
click at [405, 159] on icon "button" at bounding box center [406, 156] width 8 height 8
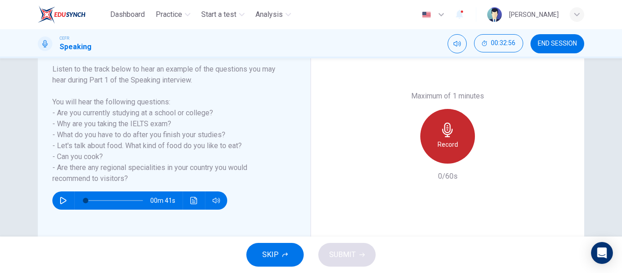
click at [446, 153] on div "Record" at bounding box center [447, 136] width 55 height 55
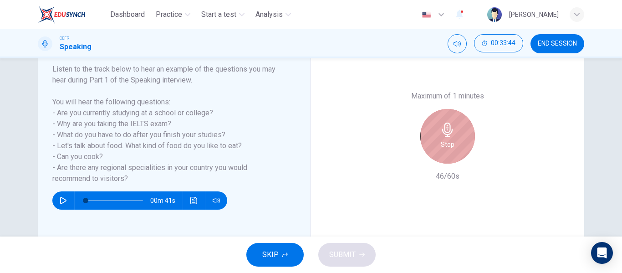
click at [446, 153] on div "Stop" at bounding box center [447, 136] width 55 height 55
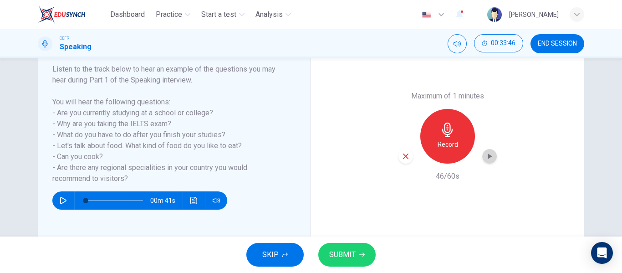
click at [489, 158] on icon "button" at bounding box center [489, 156] width 9 height 9
click at [402, 156] on icon "button" at bounding box center [406, 156] width 8 height 8
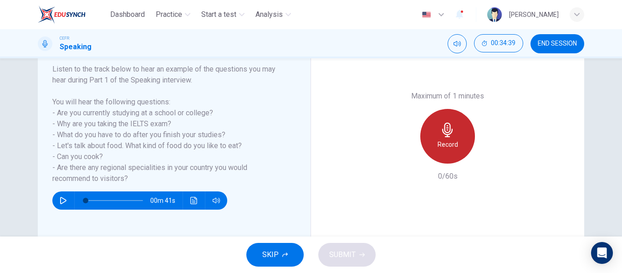
click at [454, 143] on h6 "Record" at bounding box center [448, 144] width 20 height 11
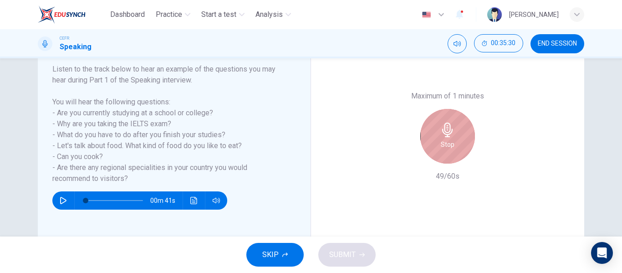
click at [454, 143] on div "Stop" at bounding box center [447, 136] width 55 height 55
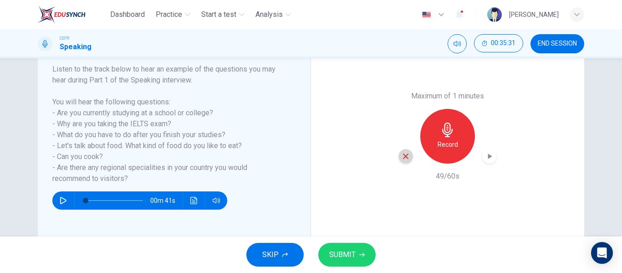
click at [405, 155] on icon "button" at bounding box center [405, 156] width 5 height 5
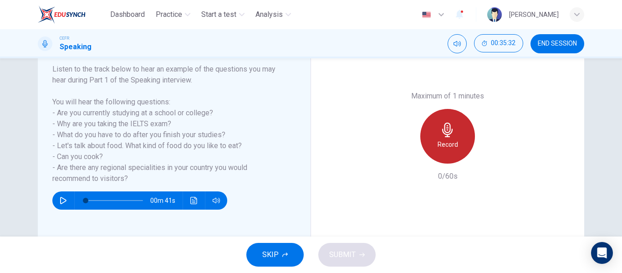
click at [463, 139] on div "Record" at bounding box center [447, 136] width 55 height 55
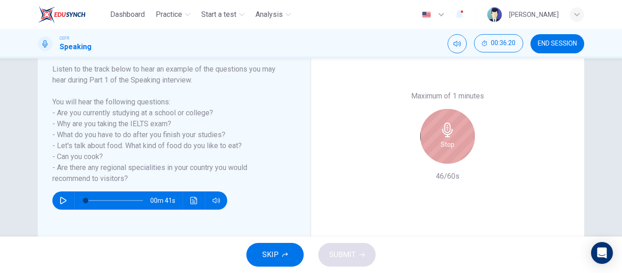
click at [463, 139] on div "Stop" at bounding box center [447, 136] width 55 height 55
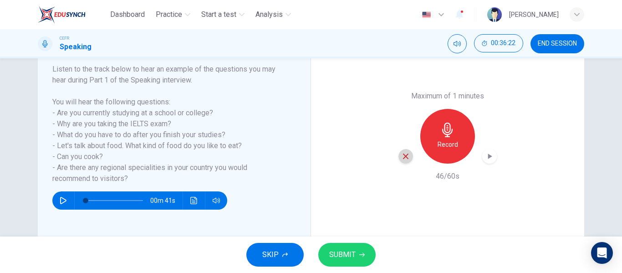
click at [402, 159] on icon "button" at bounding box center [406, 156] width 8 height 8
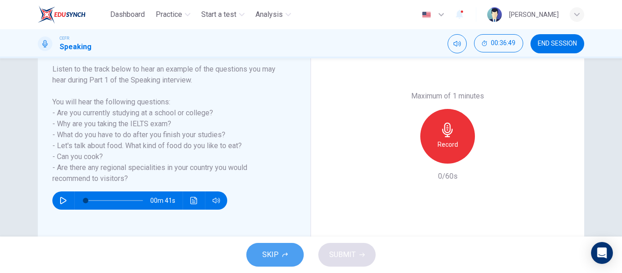
click at [292, 255] on button "SKIP" at bounding box center [274, 255] width 57 height 24
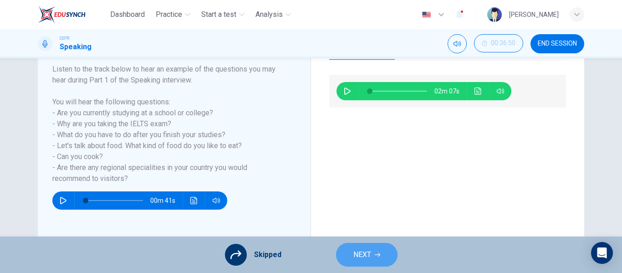
click at [368, 255] on span "NEXT" at bounding box center [363, 254] width 18 height 13
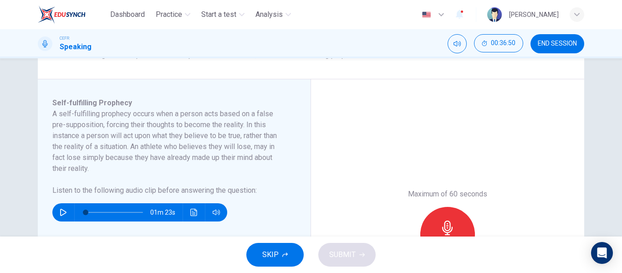
scroll to position [132, 0]
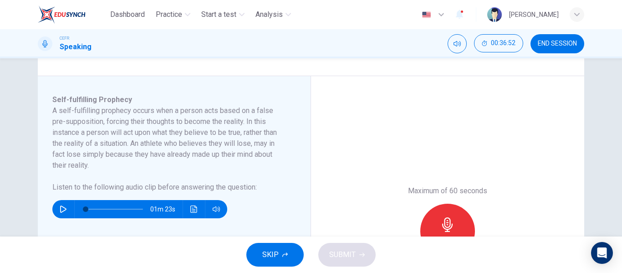
click at [262, 252] on button "SKIP" at bounding box center [274, 255] width 57 height 24
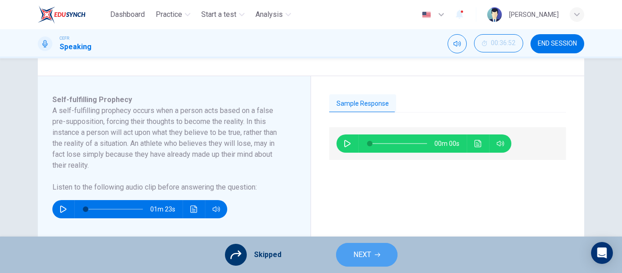
click at [379, 247] on button "NEXT" at bounding box center [366, 255] width 61 height 24
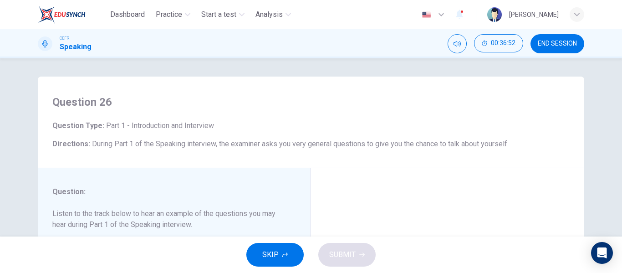
scroll to position [118, 0]
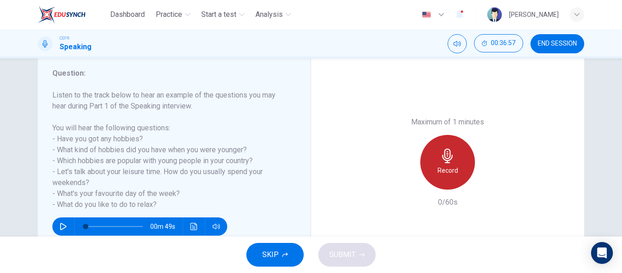
click at [457, 170] on div "Record" at bounding box center [447, 162] width 55 height 55
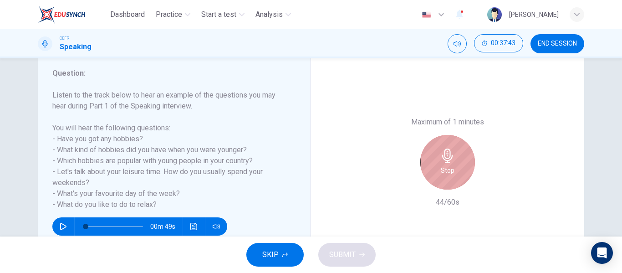
click at [446, 170] on h6 "Stop" at bounding box center [448, 170] width 14 height 11
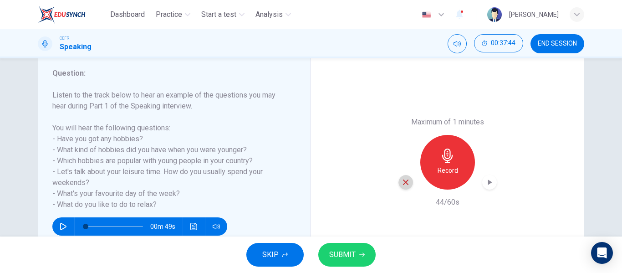
click at [405, 185] on icon "button" at bounding box center [406, 182] width 8 height 8
click at [446, 177] on div "Record" at bounding box center [447, 162] width 55 height 55
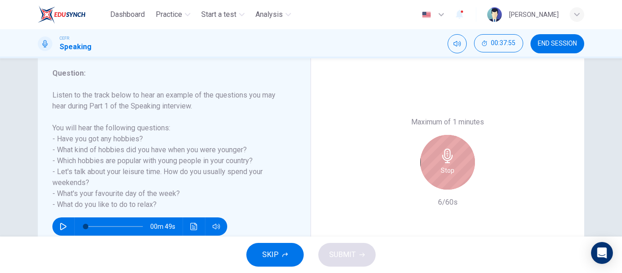
click at [446, 177] on div "Stop" at bounding box center [447, 162] width 55 height 55
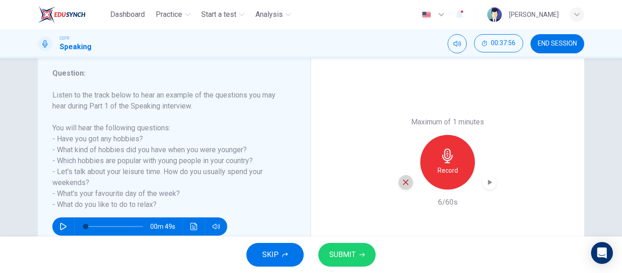
click at [406, 183] on icon "button" at bounding box center [406, 182] width 8 height 8
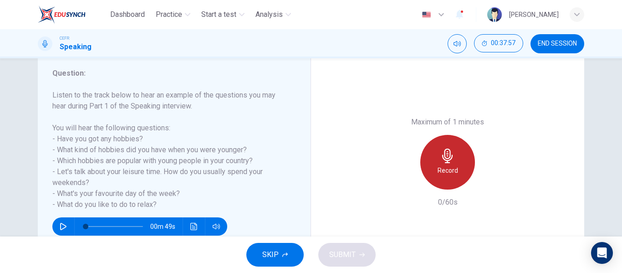
click at [446, 173] on h6 "Record" at bounding box center [448, 170] width 20 height 11
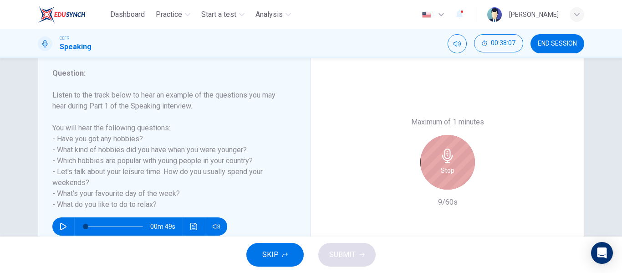
click at [446, 173] on h6 "Stop" at bounding box center [448, 170] width 14 height 11
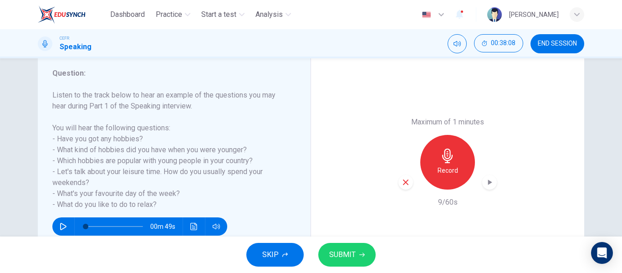
click at [406, 180] on icon "button" at bounding box center [406, 182] width 8 height 8
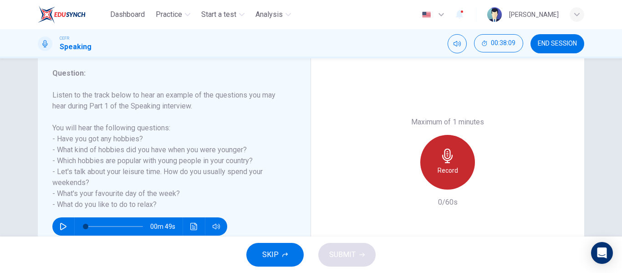
click at [440, 168] on h6 "Record" at bounding box center [448, 170] width 20 height 11
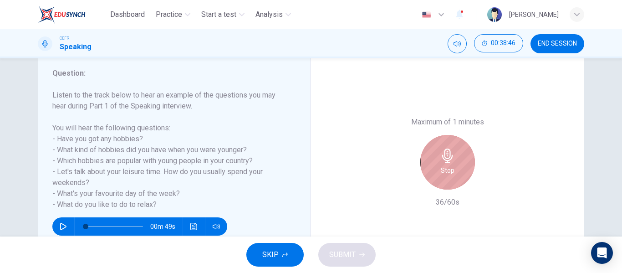
click at [441, 168] on h6 "Stop" at bounding box center [448, 170] width 14 height 11
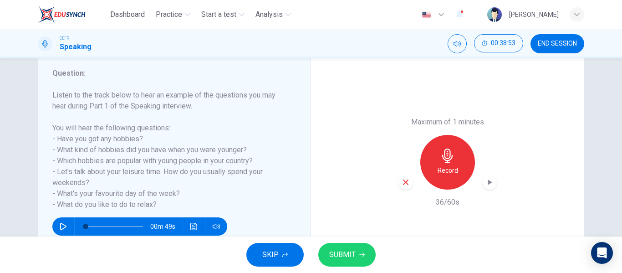
click at [440, 168] on h6 "Record" at bounding box center [448, 170] width 20 height 11
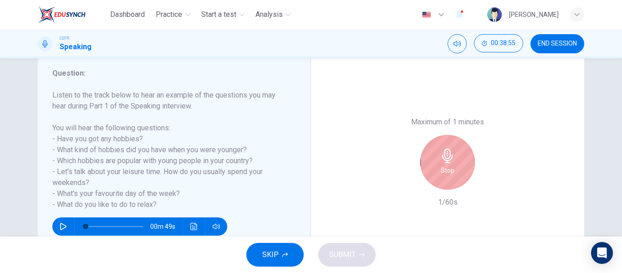
click at [441, 168] on h6 "Stop" at bounding box center [448, 170] width 14 height 11
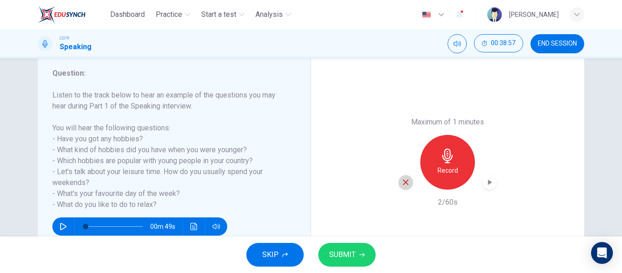
click at [403, 182] on icon "button" at bounding box center [405, 181] width 5 height 5
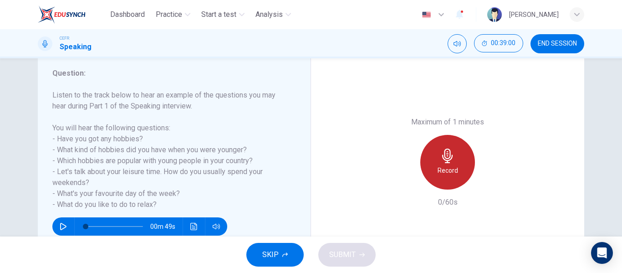
click at [442, 167] on h6 "Record" at bounding box center [448, 170] width 20 height 11
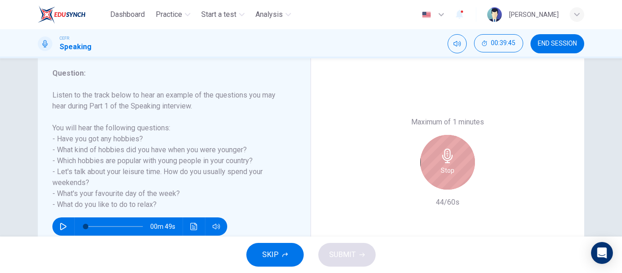
click at [442, 167] on h6 "Stop" at bounding box center [448, 170] width 14 height 11
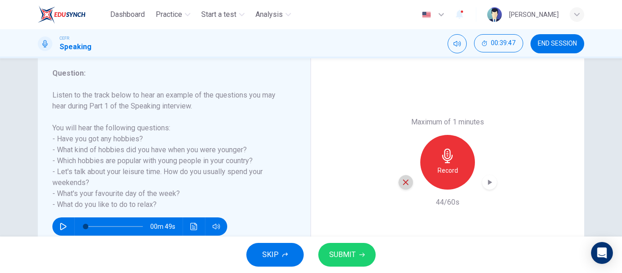
click at [403, 180] on icon "button" at bounding box center [406, 182] width 8 height 8
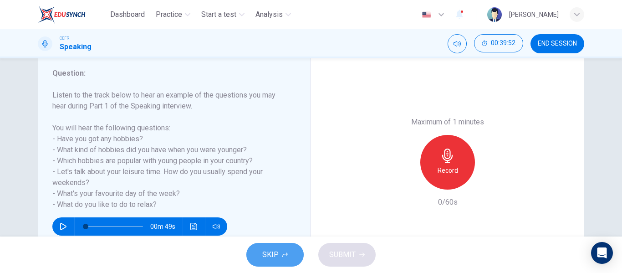
click at [255, 252] on button "SKIP" at bounding box center [274, 255] width 57 height 24
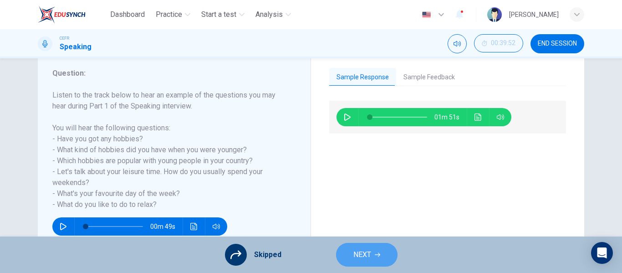
click at [379, 258] on button "NEXT" at bounding box center [366, 255] width 61 height 24
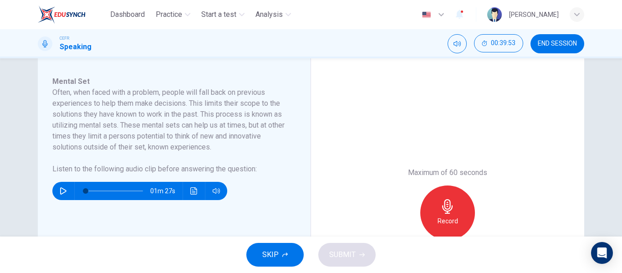
scroll to position [151, 0]
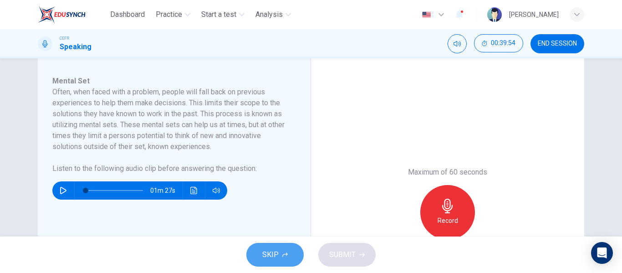
click at [273, 251] on span "SKIP" at bounding box center [270, 254] width 16 height 13
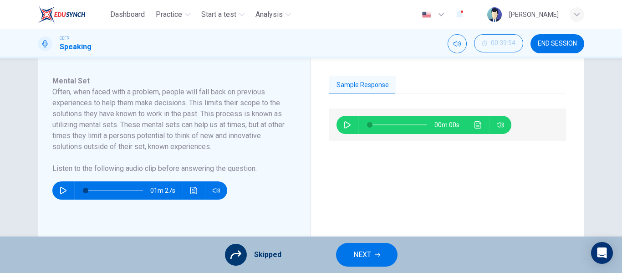
click at [370, 255] on span "NEXT" at bounding box center [363, 254] width 18 height 13
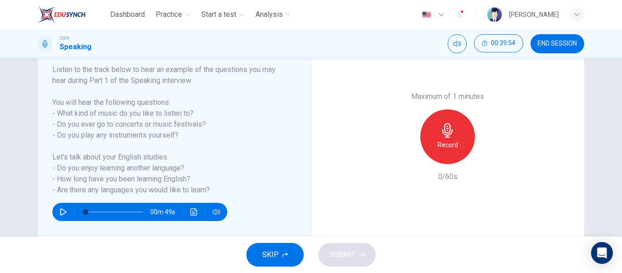
scroll to position [147, 0]
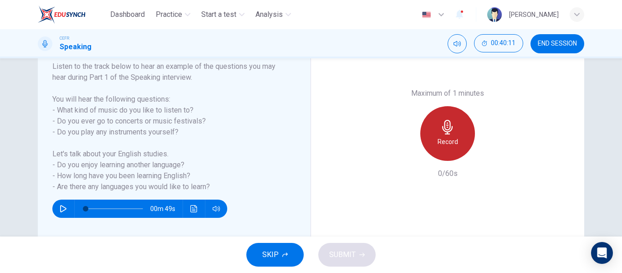
click at [449, 143] on h6 "Record" at bounding box center [448, 141] width 20 height 11
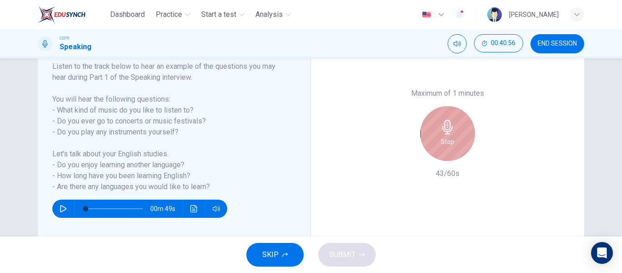
click at [449, 143] on h6 "Stop" at bounding box center [448, 141] width 14 height 11
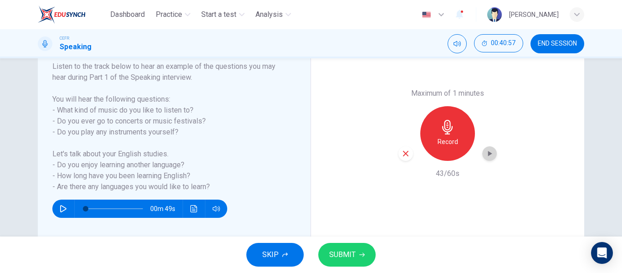
click at [490, 155] on icon "button" at bounding box center [489, 153] width 9 height 9
click at [404, 156] on icon "button" at bounding box center [406, 153] width 8 height 8
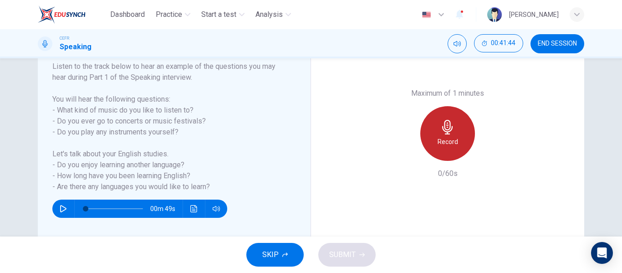
click at [443, 150] on div "Record" at bounding box center [447, 133] width 55 height 55
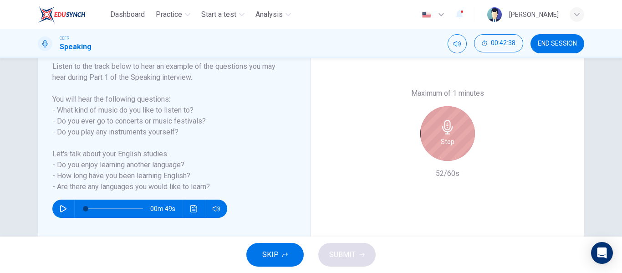
click at [443, 150] on div "Stop" at bounding box center [447, 133] width 55 height 55
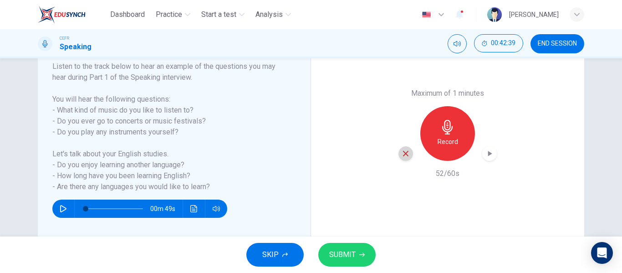
click at [406, 152] on icon "button" at bounding box center [406, 153] width 8 height 8
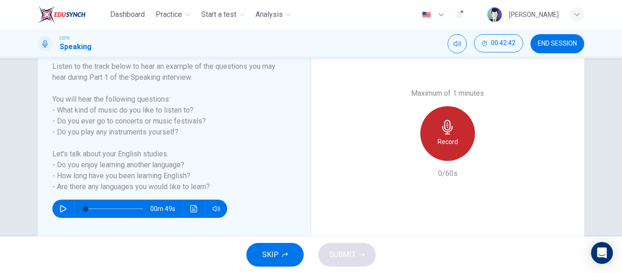
click at [448, 136] on h6 "Record" at bounding box center [448, 141] width 20 height 11
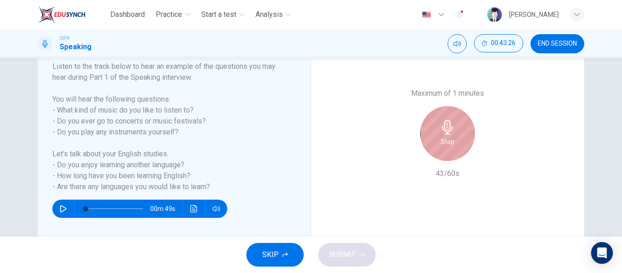
click at [448, 136] on h6 "Stop" at bounding box center [448, 141] width 14 height 11
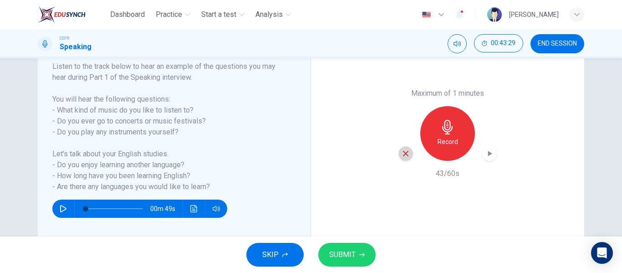
click at [402, 154] on icon "button" at bounding box center [406, 153] width 8 height 8
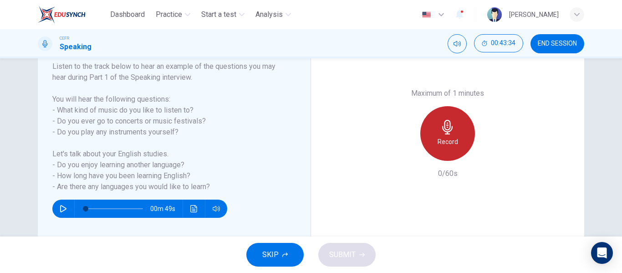
click at [444, 127] on icon "button" at bounding box center [448, 127] width 15 height 15
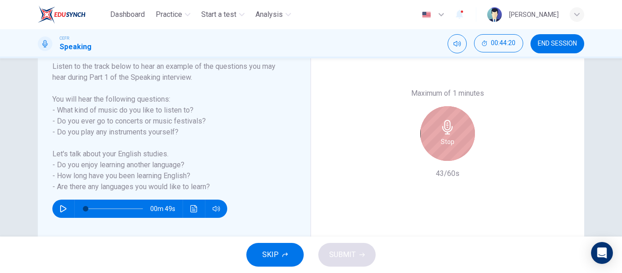
click at [444, 127] on icon "button" at bounding box center [448, 127] width 15 height 15
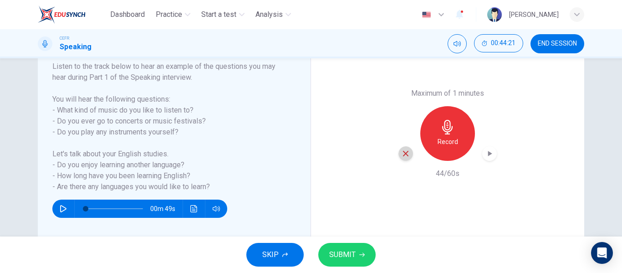
click at [403, 154] on icon "button" at bounding box center [406, 153] width 8 height 8
click at [275, 252] on span "SKIP" at bounding box center [270, 254] width 16 height 13
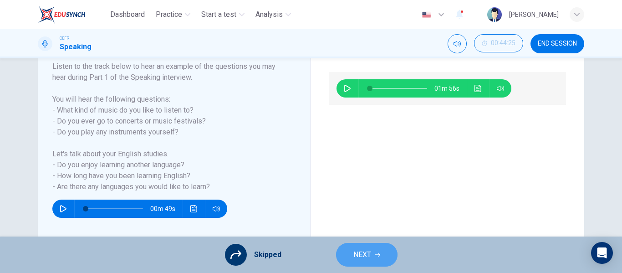
click at [360, 251] on span "NEXT" at bounding box center [363, 254] width 18 height 13
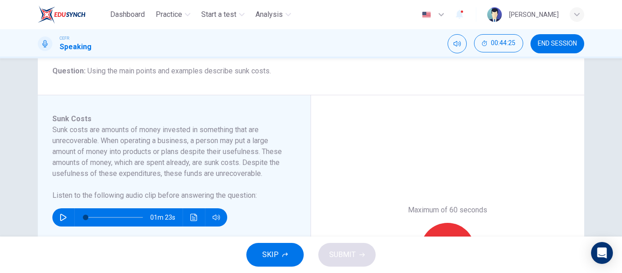
scroll to position [113, 0]
click at [272, 253] on span "SKIP" at bounding box center [270, 254] width 16 height 13
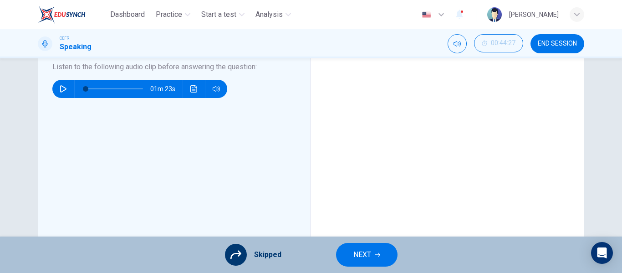
scroll to position [158, 0]
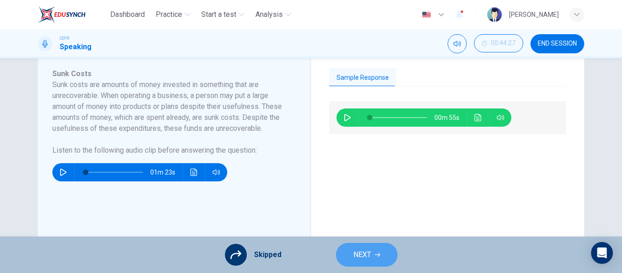
click at [369, 259] on span "NEXT" at bounding box center [363, 254] width 18 height 13
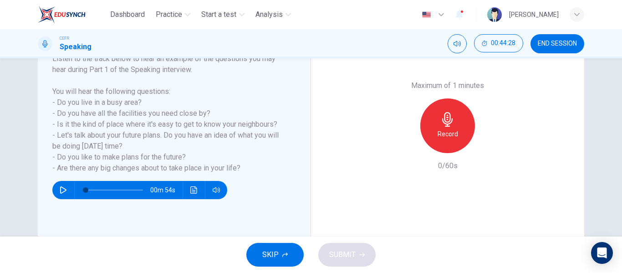
scroll to position [138, 0]
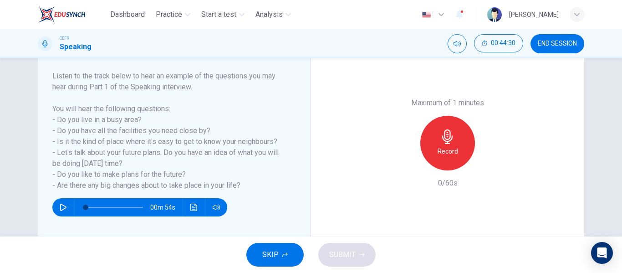
click at [448, 144] on div "Record" at bounding box center [447, 143] width 55 height 55
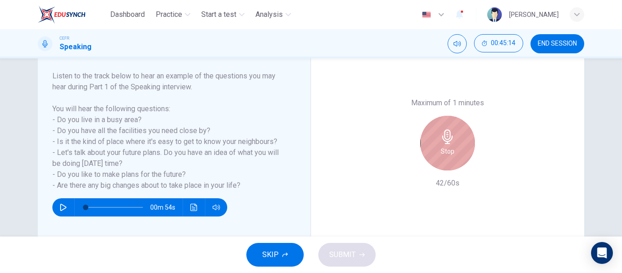
click at [448, 144] on div "Stop" at bounding box center [447, 143] width 55 height 55
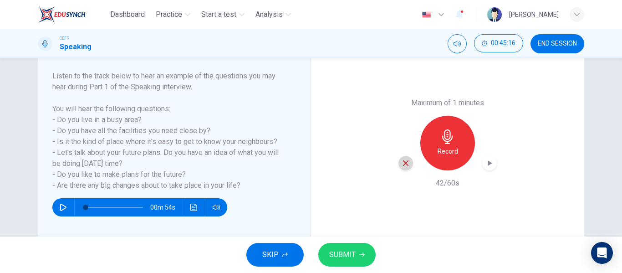
click at [405, 164] on icon "button" at bounding box center [406, 163] width 8 height 8
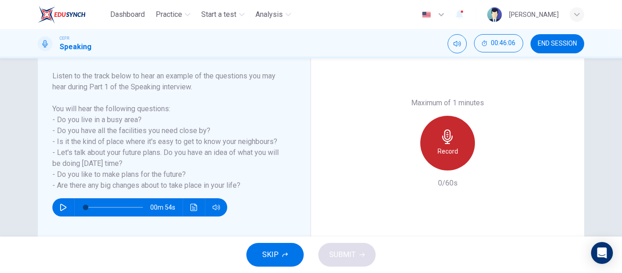
click at [446, 144] on div "Record" at bounding box center [447, 143] width 55 height 55
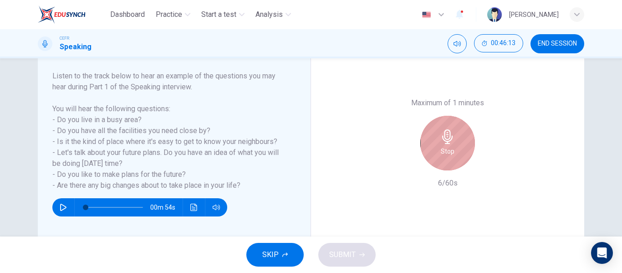
click at [446, 144] on div "Stop" at bounding box center [447, 143] width 55 height 55
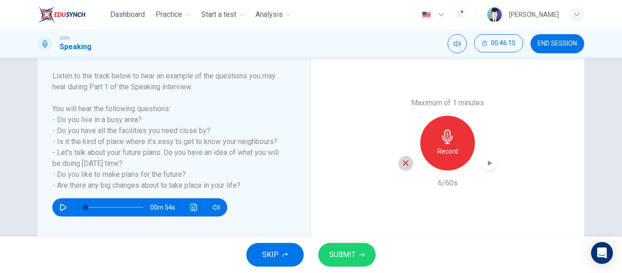
click at [402, 160] on icon "button" at bounding box center [406, 163] width 8 height 8
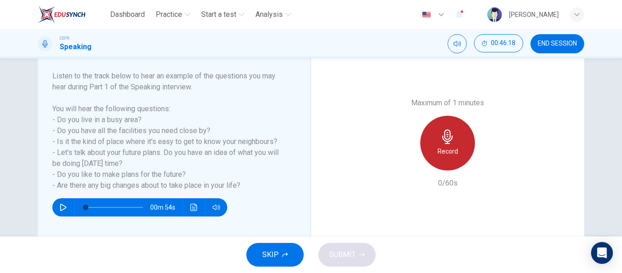
click at [430, 145] on div "Record" at bounding box center [447, 143] width 55 height 55
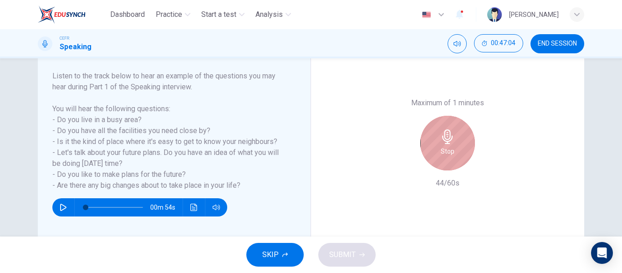
click at [430, 145] on div "Stop" at bounding box center [447, 143] width 55 height 55
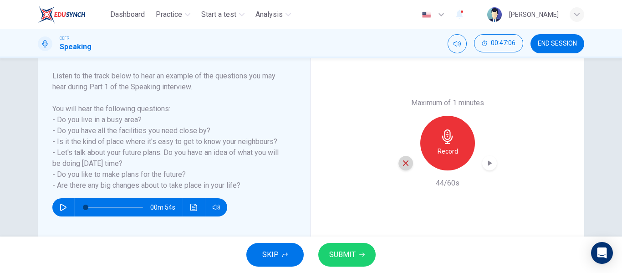
click at [399, 169] on div "button" at bounding box center [406, 163] width 15 height 15
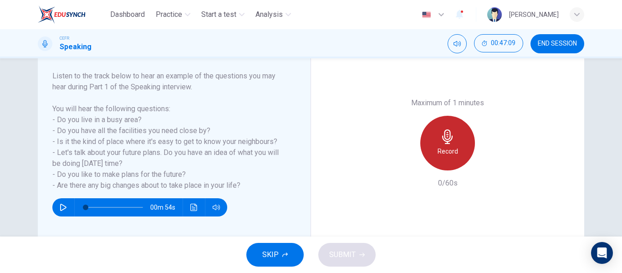
click at [446, 138] on icon "button" at bounding box center [448, 136] width 15 height 15
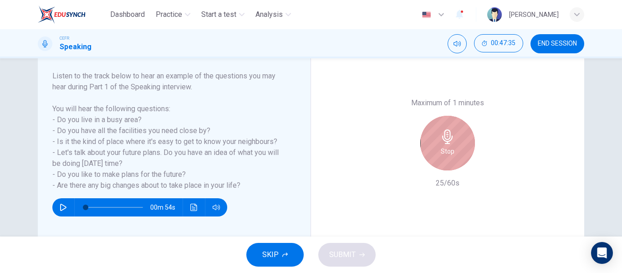
click at [446, 138] on icon "button" at bounding box center [448, 136] width 15 height 15
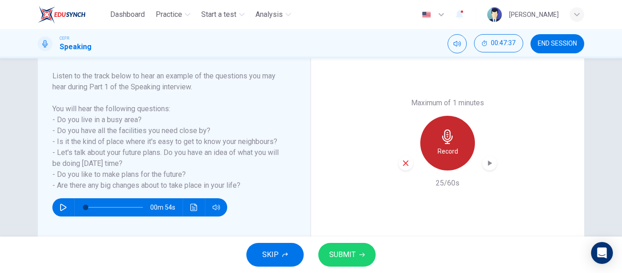
click at [446, 138] on icon "button" at bounding box center [448, 136] width 15 height 15
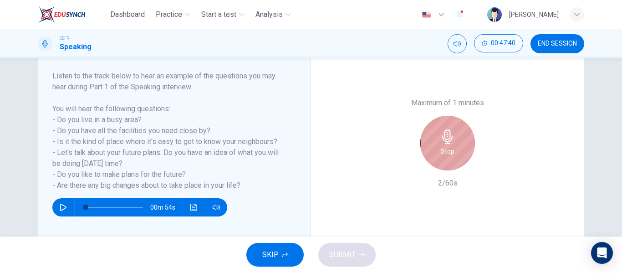
click at [446, 138] on icon "button" at bounding box center [448, 136] width 15 height 15
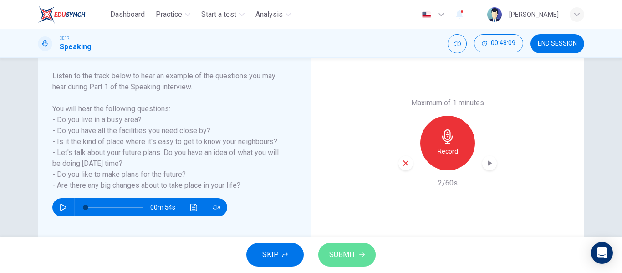
click at [359, 252] on icon "button" at bounding box center [361, 254] width 5 height 5
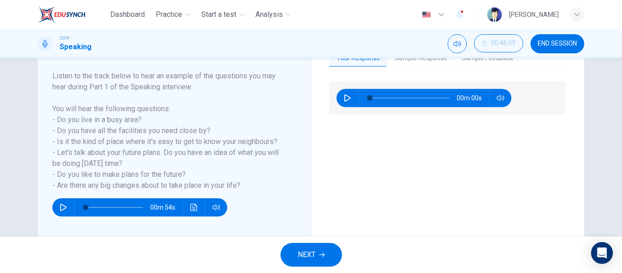
click at [284, 253] on button "NEXT" at bounding box center [311, 255] width 61 height 24
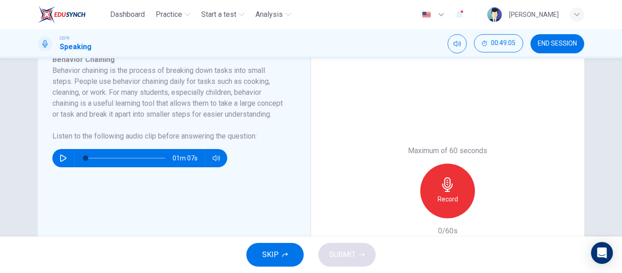
scroll to position [190, 0]
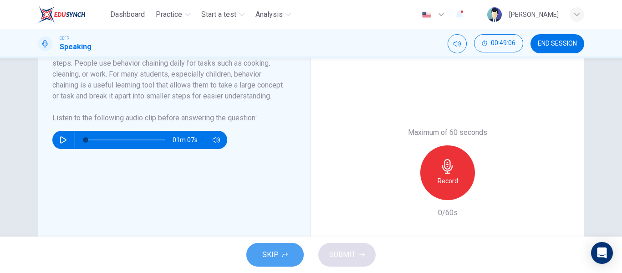
click at [284, 250] on button "SKIP" at bounding box center [274, 255] width 57 height 24
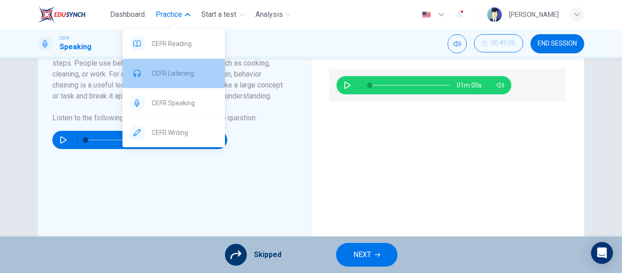
click at [196, 66] on div "CEFR Listening" at bounding box center [174, 73] width 102 height 29
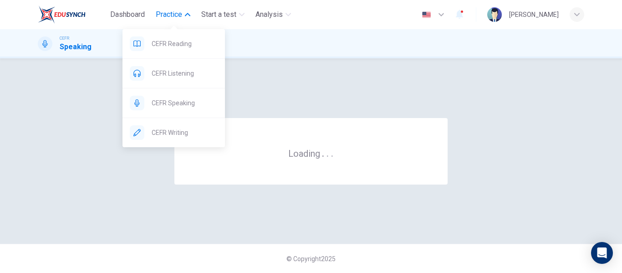
scroll to position [0, 0]
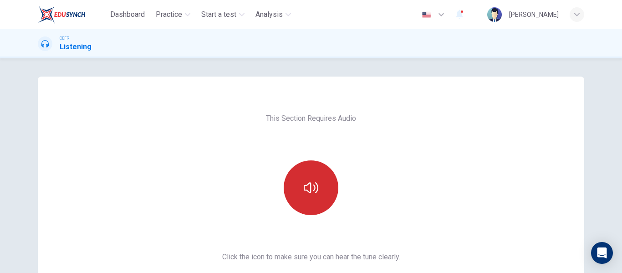
click at [323, 187] on button "button" at bounding box center [311, 187] width 55 height 55
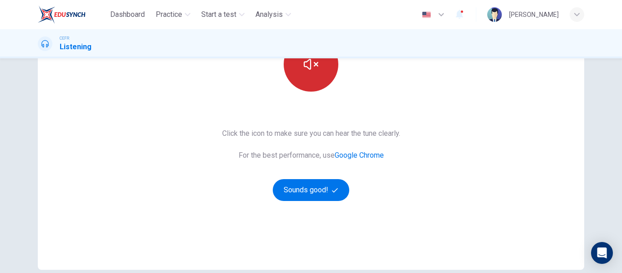
scroll to position [123, 0]
click at [323, 187] on button "Sounds good!" at bounding box center [311, 190] width 77 height 22
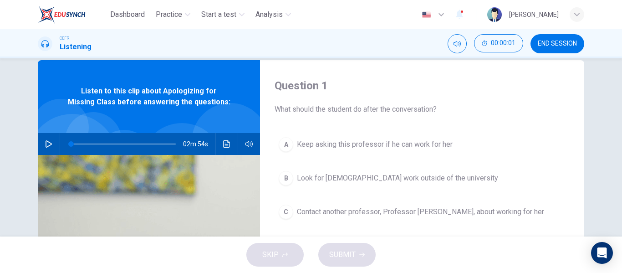
scroll to position [16, 0]
click at [47, 142] on icon "button" at bounding box center [48, 144] width 7 height 7
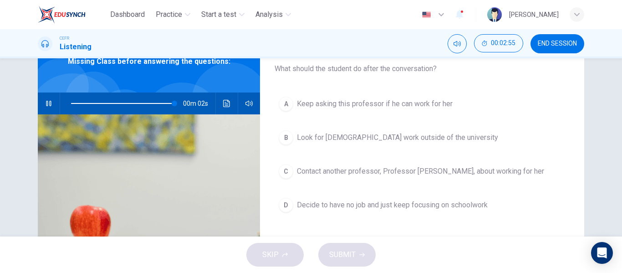
scroll to position [57, 0]
type input "0"
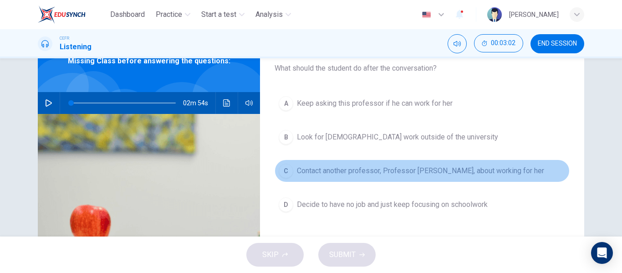
click at [390, 168] on span "Contact another professor, Professor Susan, about working for her" at bounding box center [420, 170] width 247 height 11
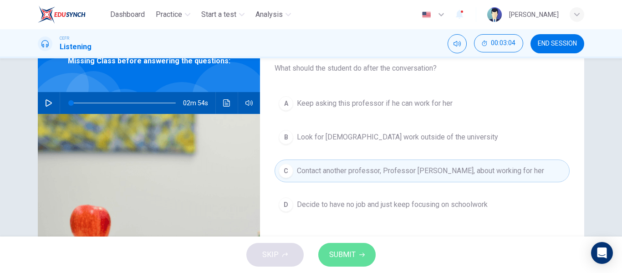
click at [354, 246] on button "SUBMIT" at bounding box center [346, 255] width 57 height 24
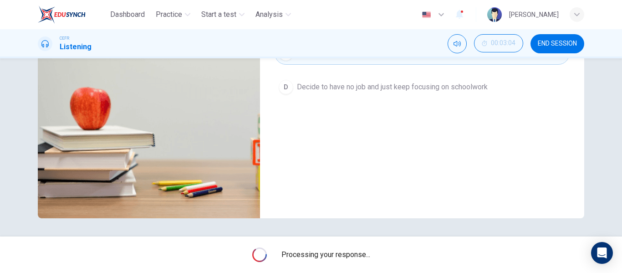
scroll to position [0, 0]
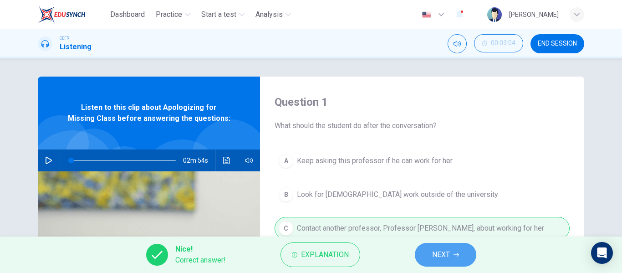
click at [456, 257] on button "NEXT" at bounding box center [445, 255] width 61 height 24
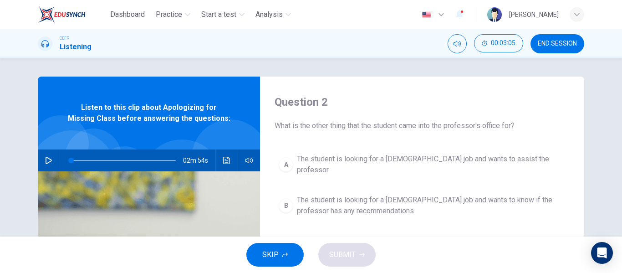
scroll to position [46, 0]
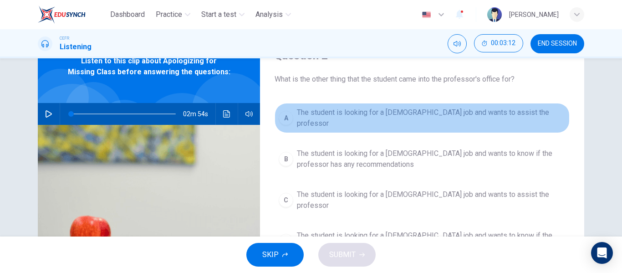
click at [441, 121] on button "A The student is looking for a part-time job and wants to assist the professor" at bounding box center [422, 118] width 295 height 30
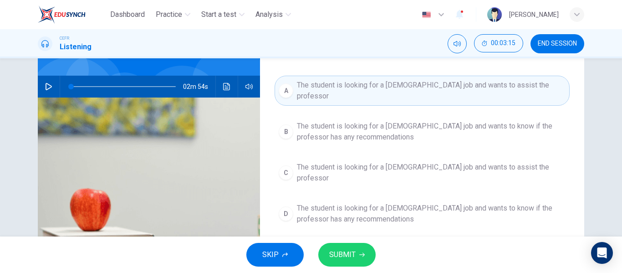
scroll to position [74, 0]
click at [343, 262] on button "SUBMIT" at bounding box center [346, 255] width 57 height 24
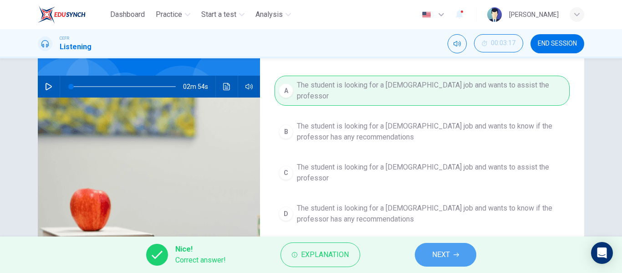
click at [421, 253] on button "NEXT" at bounding box center [445, 255] width 61 height 24
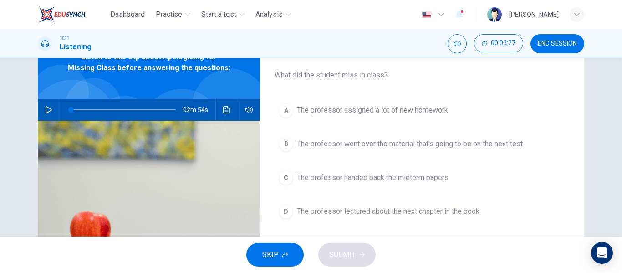
scroll to position [57, 0]
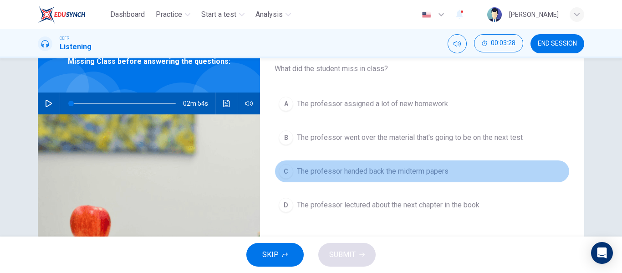
click at [422, 168] on span "The professor handed back the midterm papers" at bounding box center [373, 171] width 152 height 11
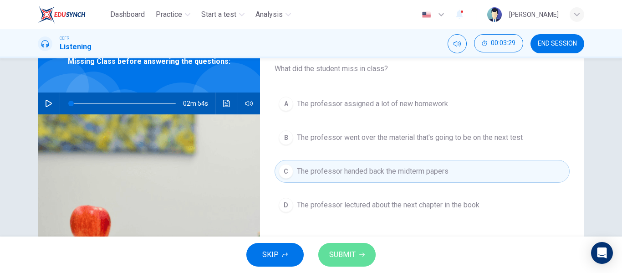
click at [351, 250] on span "SUBMIT" at bounding box center [342, 254] width 26 height 13
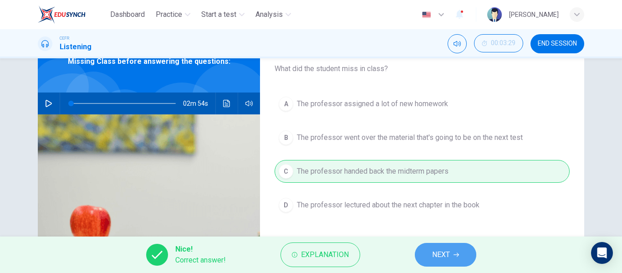
click at [438, 261] on button "NEXT" at bounding box center [445, 255] width 61 height 24
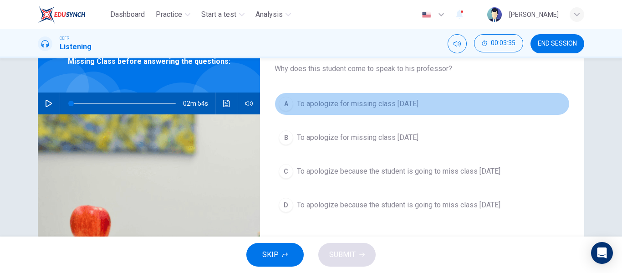
click at [405, 105] on span "To apologize for missing class last Monday" at bounding box center [358, 103] width 122 height 11
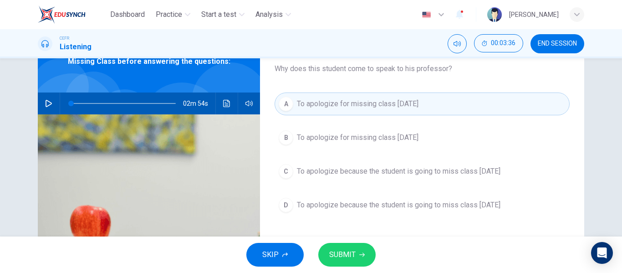
click at [346, 266] on div "SKIP SUBMIT" at bounding box center [311, 254] width 622 height 36
click at [355, 250] on span "SUBMIT" at bounding box center [342, 254] width 26 height 13
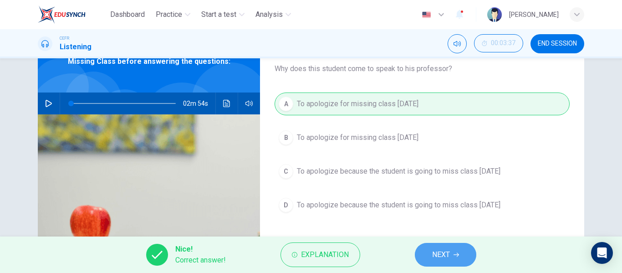
click at [435, 252] on span "NEXT" at bounding box center [441, 254] width 18 height 13
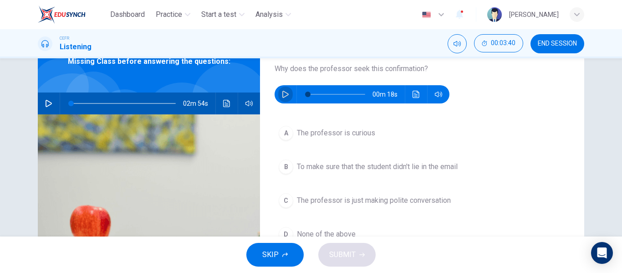
click at [279, 91] on button "button" at bounding box center [285, 94] width 15 height 18
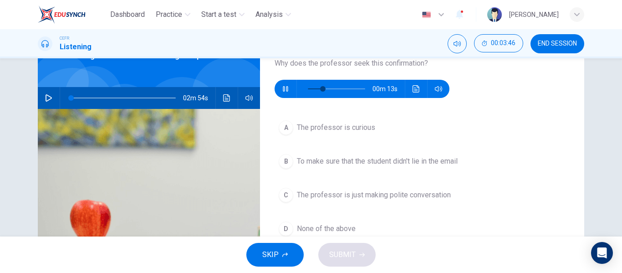
scroll to position [62, 0]
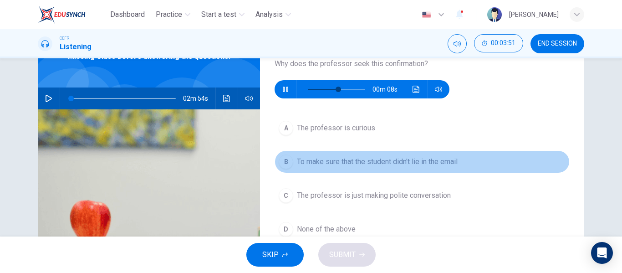
click at [412, 167] on button "B To make sure that the student didn't lie in the email" at bounding box center [422, 161] width 295 height 23
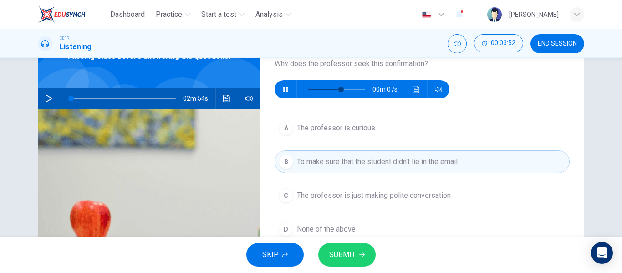
scroll to position [87, 0]
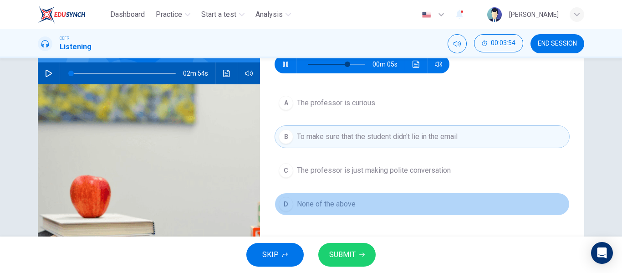
click at [362, 204] on button "D None of the above" at bounding box center [422, 204] width 295 height 23
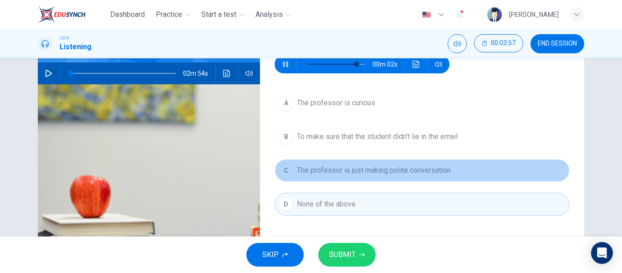
click at [371, 178] on button "C The professor is just making polite conversation" at bounding box center [422, 170] width 295 height 23
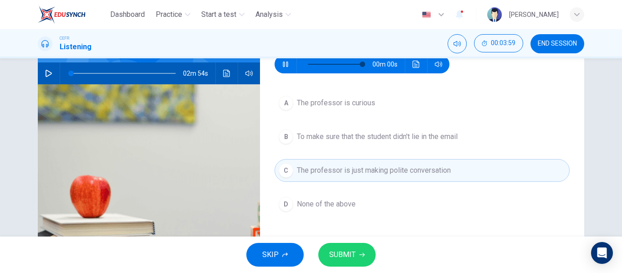
type input "0"
click at [356, 253] on button "SUBMIT" at bounding box center [346, 255] width 57 height 24
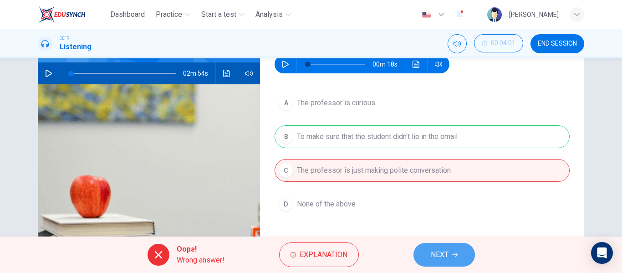
click at [427, 251] on button "NEXT" at bounding box center [444, 255] width 61 height 24
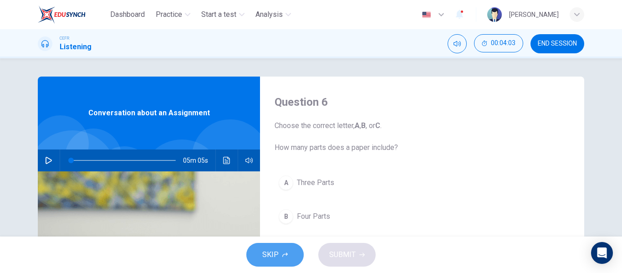
click at [283, 247] on button "SKIP" at bounding box center [274, 255] width 57 height 24
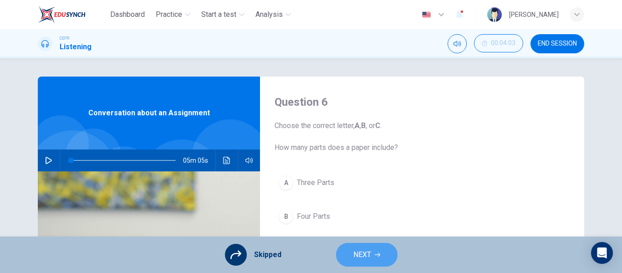
click at [366, 259] on span "NEXT" at bounding box center [363, 254] width 18 height 13
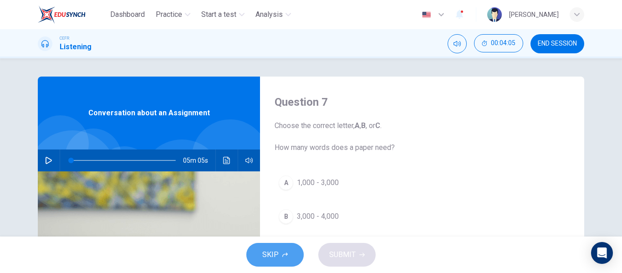
click at [276, 252] on span "SKIP" at bounding box center [270, 254] width 16 height 13
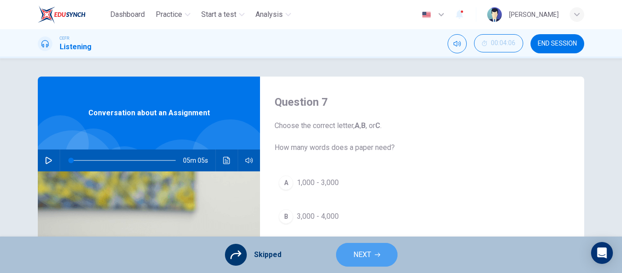
click at [371, 259] on button "NEXT" at bounding box center [366, 255] width 61 height 24
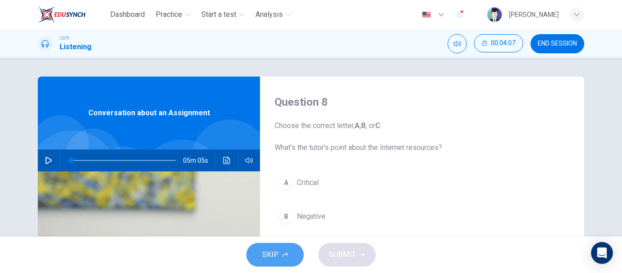
click at [255, 249] on button "SKIP" at bounding box center [274, 255] width 57 height 24
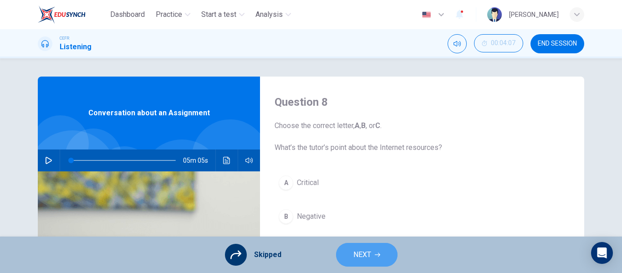
click at [367, 256] on span "NEXT" at bounding box center [363, 254] width 18 height 13
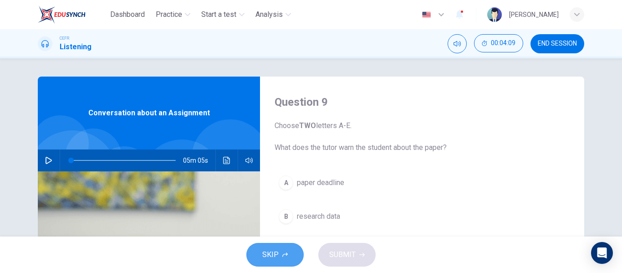
click at [290, 262] on button "SKIP" at bounding box center [274, 255] width 57 height 24
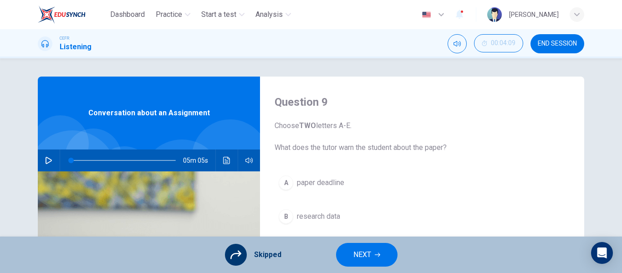
click at [376, 255] on icon "button" at bounding box center [377, 254] width 5 height 5
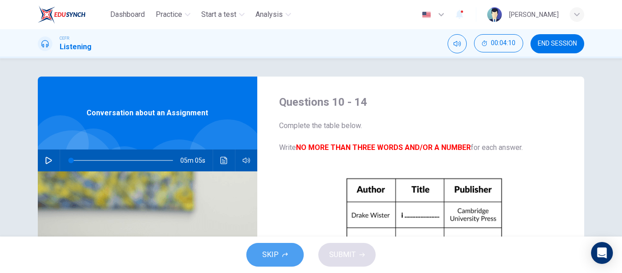
click at [283, 253] on icon "button" at bounding box center [284, 254] width 5 height 5
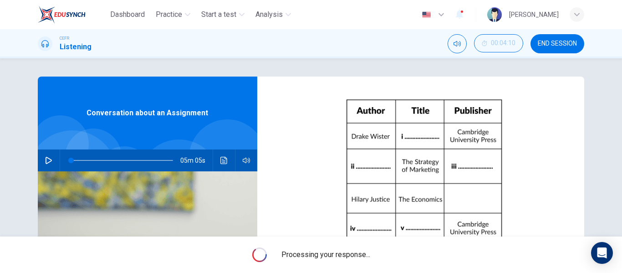
scroll to position [96, 0]
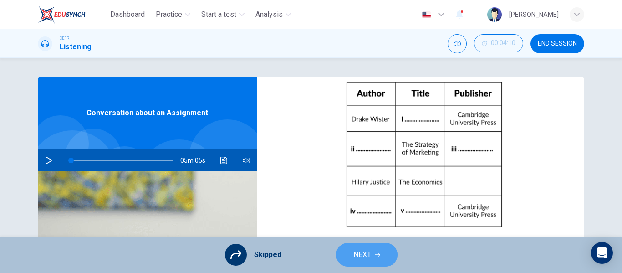
click at [366, 248] on button "NEXT" at bounding box center [366, 255] width 61 height 24
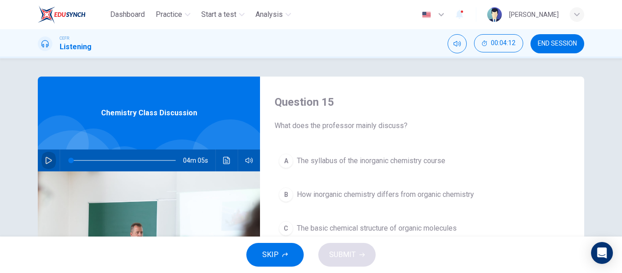
click at [49, 160] on icon "button" at bounding box center [49, 160] width 6 height 7
click at [46, 159] on icon "button" at bounding box center [48, 160] width 5 height 5
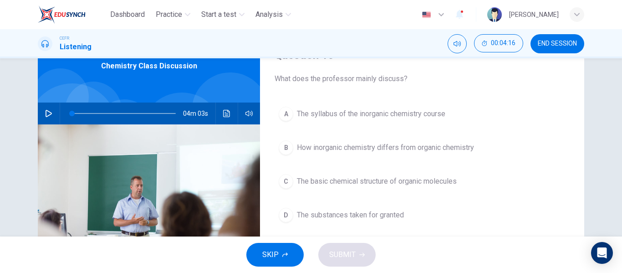
scroll to position [47, 0]
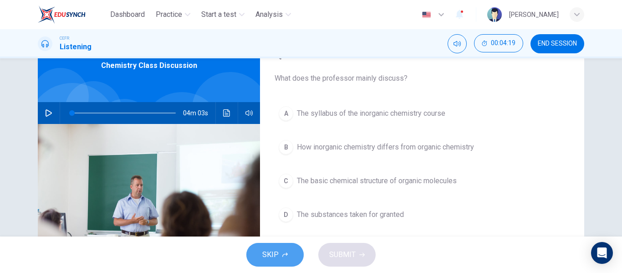
click at [277, 260] on span "SKIP" at bounding box center [270, 254] width 16 height 13
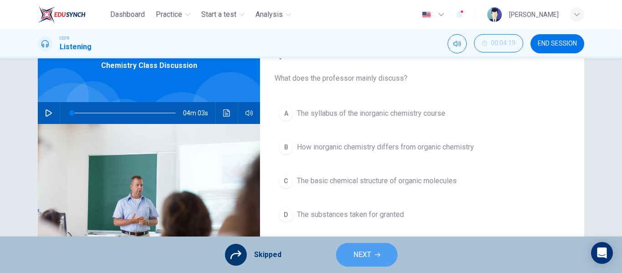
click at [366, 253] on span "NEXT" at bounding box center [363, 254] width 18 height 13
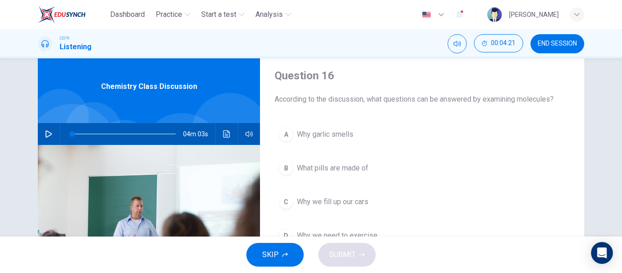
scroll to position [26, 0]
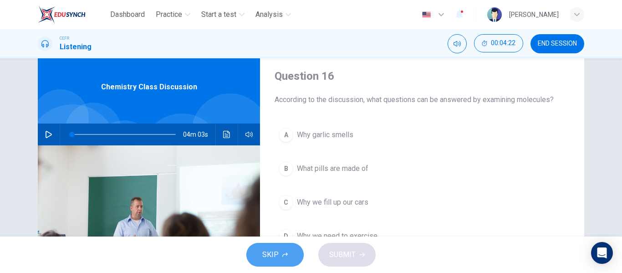
click at [275, 260] on span "SKIP" at bounding box center [270, 254] width 16 height 13
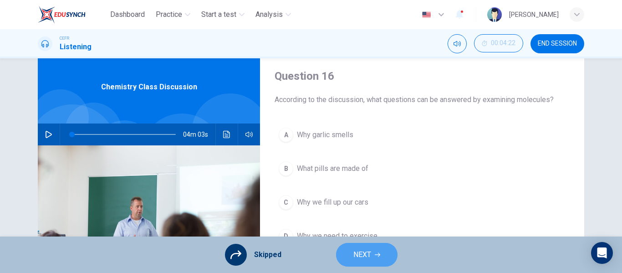
click at [365, 251] on span "NEXT" at bounding box center [363, 254] width 18 height 13
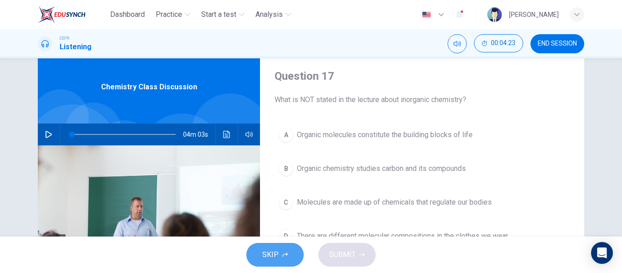
click at [287, 252] on icon "button" at bounding box center [284, 254] width 5 height 5
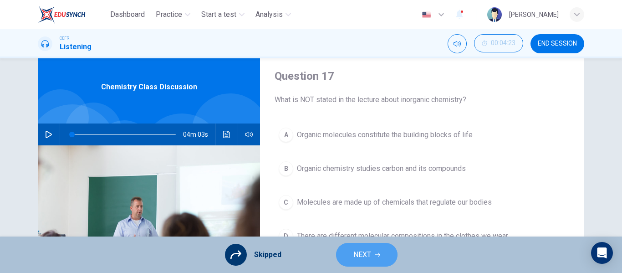
click at [361, 254] on span "NEXT" at bounding box center [363, 254] width 18 height 13
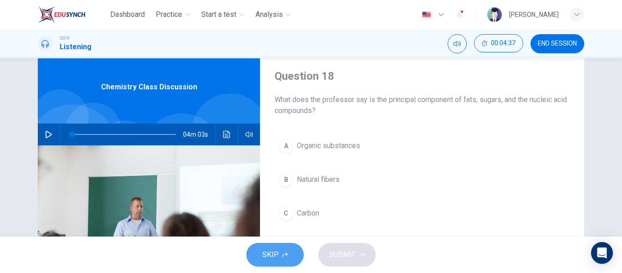
click at [275, 254] on span "SKIP" at bounding box center [270, 254] width 16 height 13
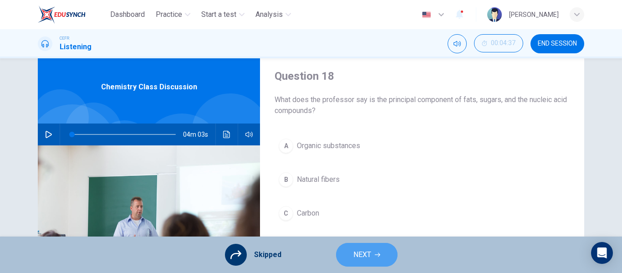
click at [358, 255] on span "NEXT" at bounding box center [363, 254] width 18 height 13
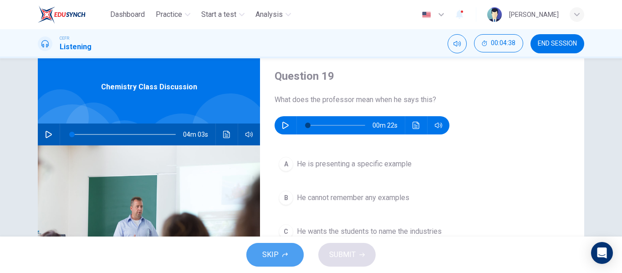
click at [288, 261] on button "SKIP" at bounding box center [274, 255] width 57 height 24
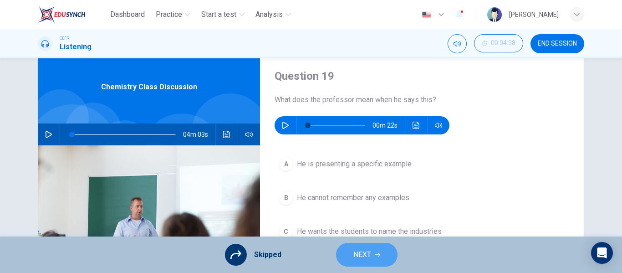
click at [376, 250] on button "NEXT" at bounding box center [366, 255] width 61 height 24
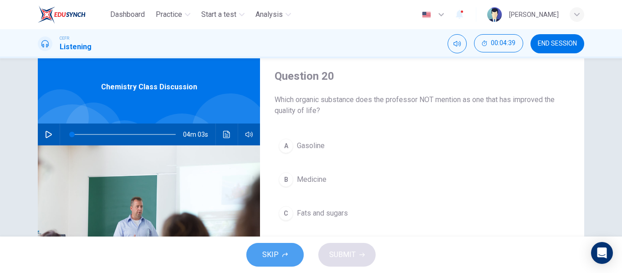
click at [275, 253] on span "SKIP" at bounding box center [270, 254] width 16 height 13
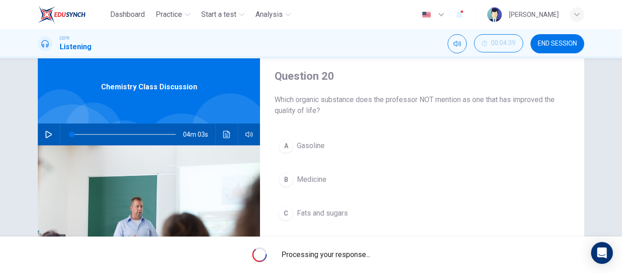
type input "1"
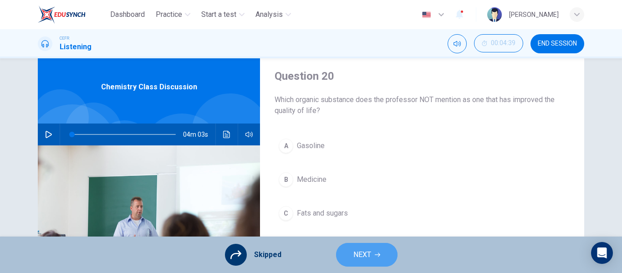
click at [356, 253] on span "NEXT" at bounding box center [363, 254] width 18 height 13
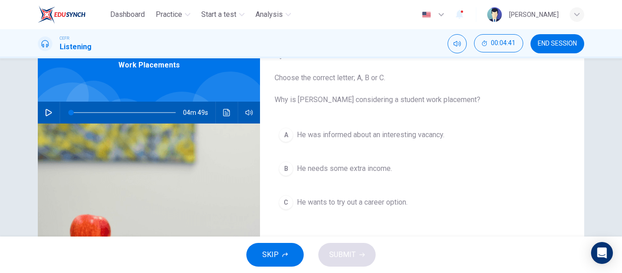
scroll to position [48, 0]
